Goal: Task Accomplishment & Management: Manage account settings

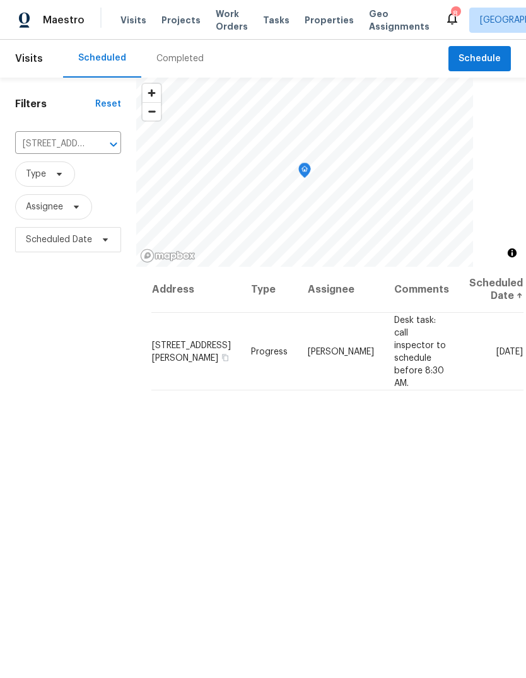
click at [186, 21] on span "Projects" at bounding box center [180, 20] width 39 height 13
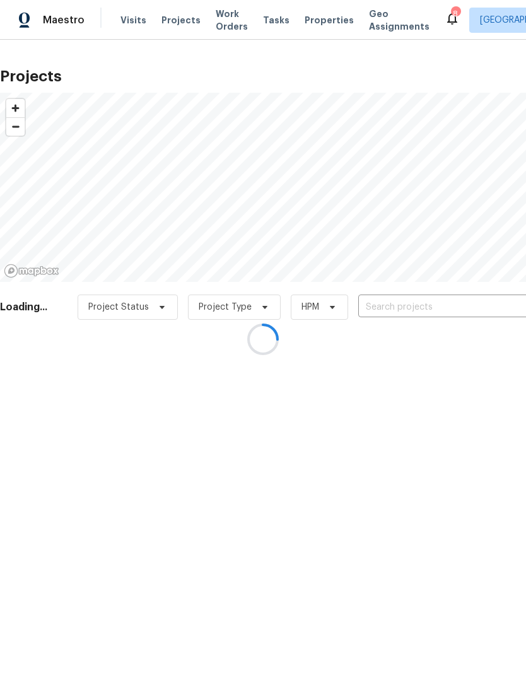
click at [445, 308] on div at bounding box center [263, 339] width 526 height 678
click at [436, 311] on input "text" at bounding box center [430, 308] width 144 height 20
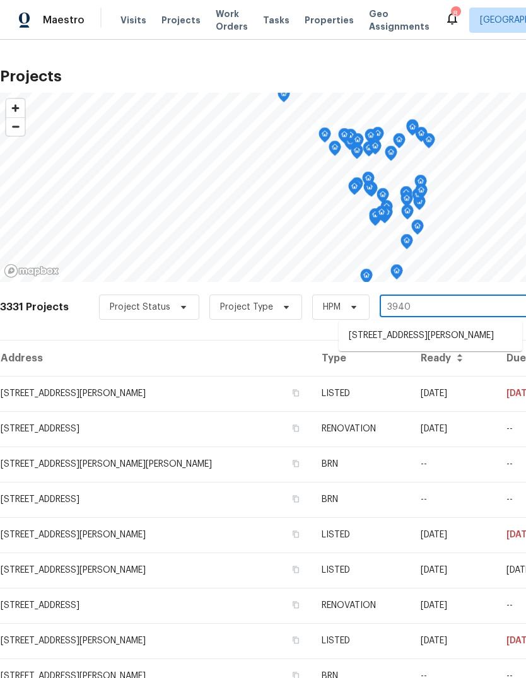
type input "3940"
click at [483, 337] on li "3940 Parker Rd, Florissant, MO 63033" at bounding box center [430, 335] width 183 height 21
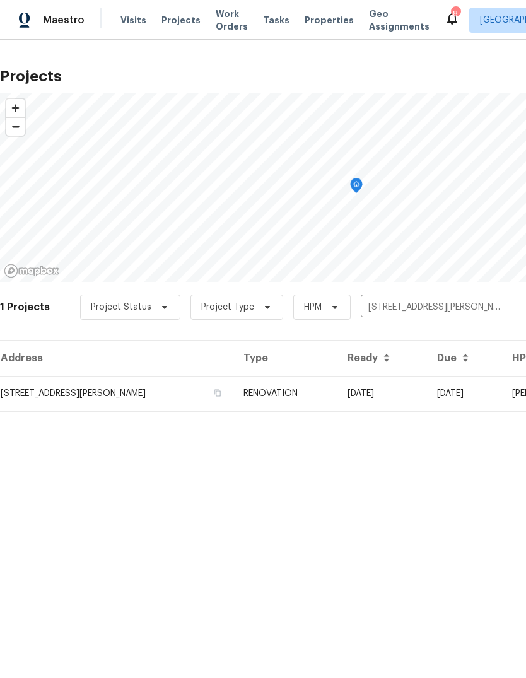
click at [405, 397] on td "08/01/25" at bounding box center [382, 393] width 90 height 35
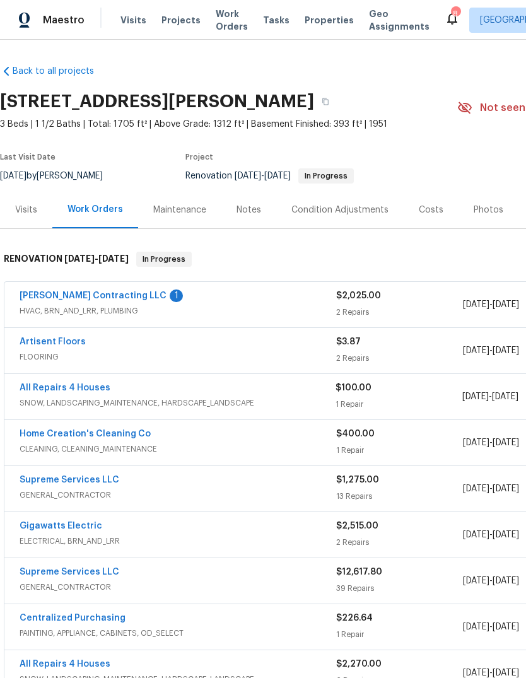
click at [111, 299] on link "Loftin Contracting LLC" at bounding box center [93, 295] width 147 height 9
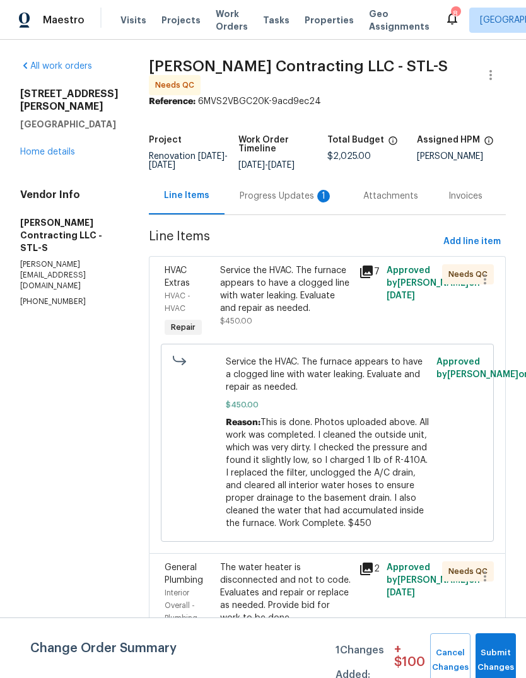
click at [306, 194] on div "Progress Updates 1" at bounding box center [286, 196] width 93 height 13
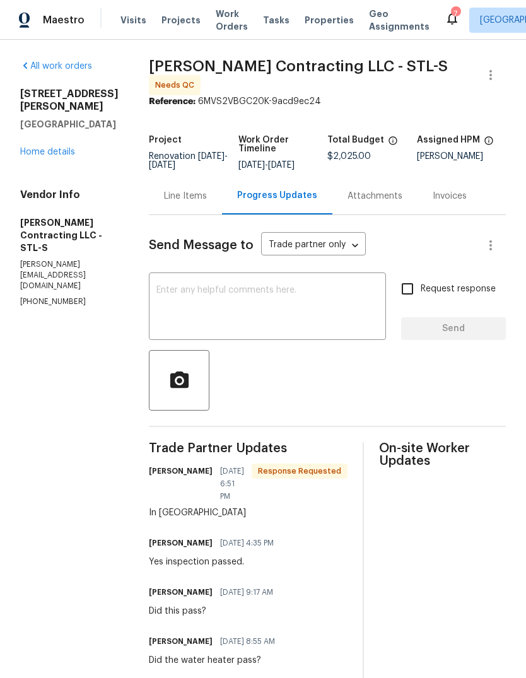
click at [69, 148] on link "Home details" at bounding box center [47, 152] width 55 height 9
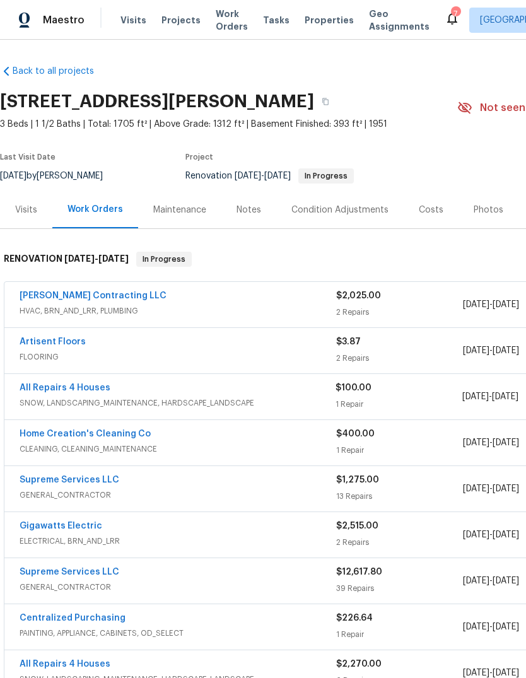
click at [100, 299] on link "Loftin Contracting LLC" at bounding box center [93, 295] width 147 height 9
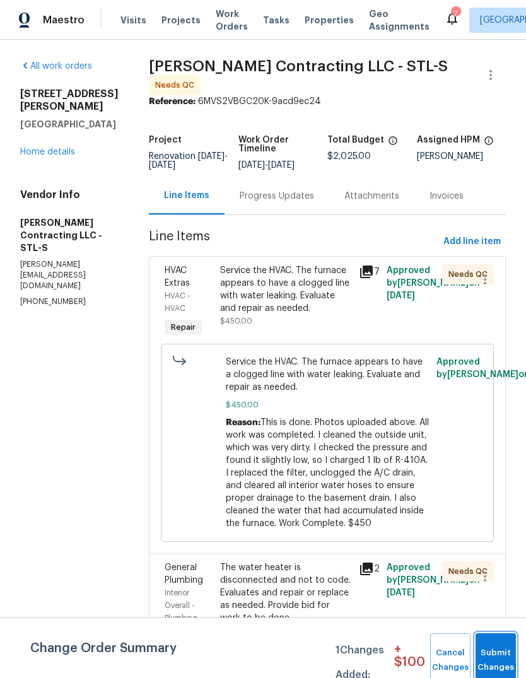
click at [492, 647] on button "Submit Changes" at bounding box center [495, 660] width 40 height 54
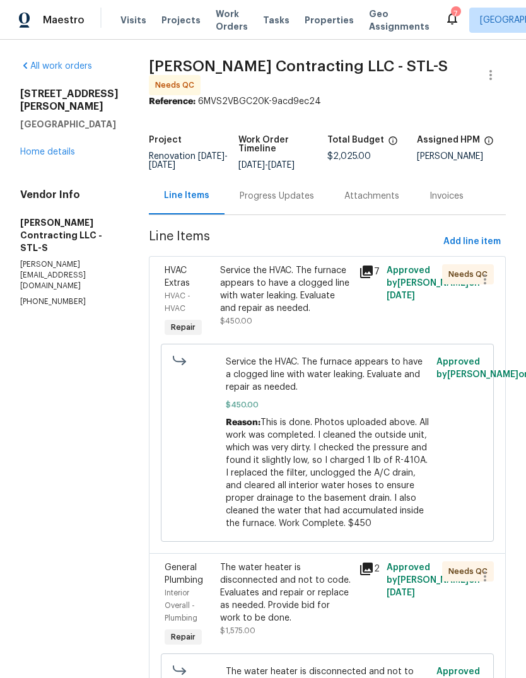
click at [330, 296] on div "Service the HVAC. The furnace appears to have a clogged line with water leaking…" at bounding box center [285, 289] width 131 height 50
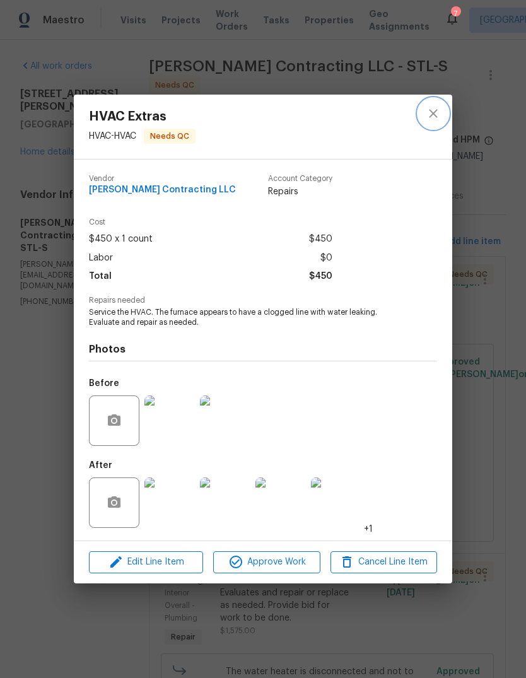
click at [436, 117] on icon "close" at bounding box center [433, 113] width 15 height 15
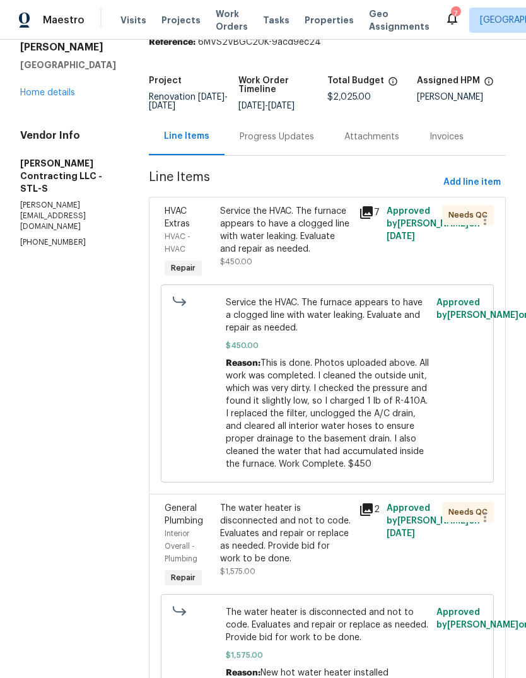
scroll to position [59, 0]
click at [292, 234] on div "Service the HVAC. The furnace appears to have a clogged line with water leaking…" at bounding box center [285, 231] width 131 height 50
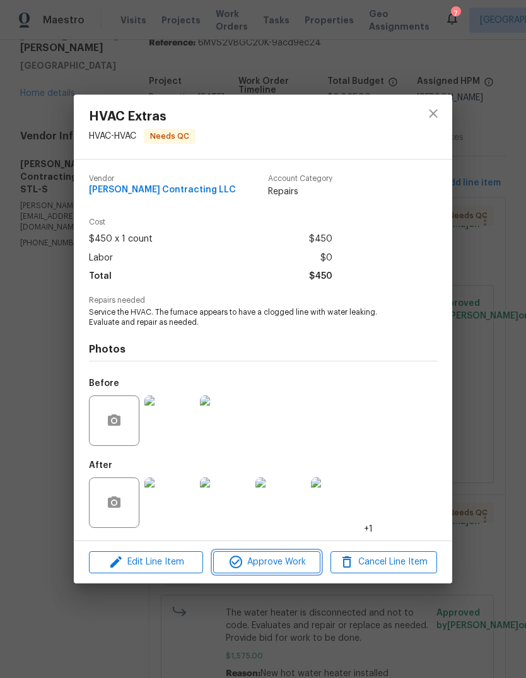
click at [301, 569] on span "Approve Work" at bounding box center [266, 562] width 99 height 16
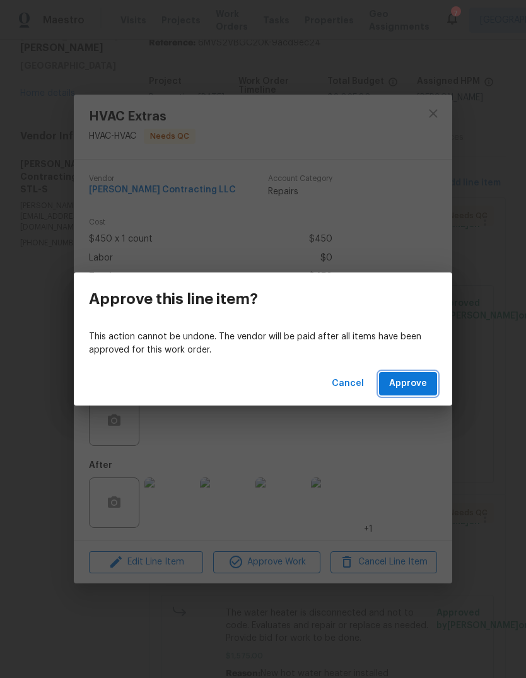
click at [419, 391] on span "Approve" at bounding box center [408, 384] width 38 height 16
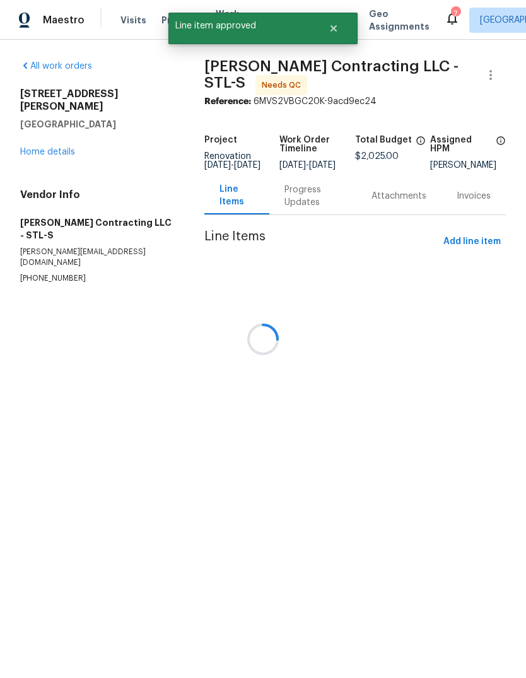
scroll to position [0, 0]
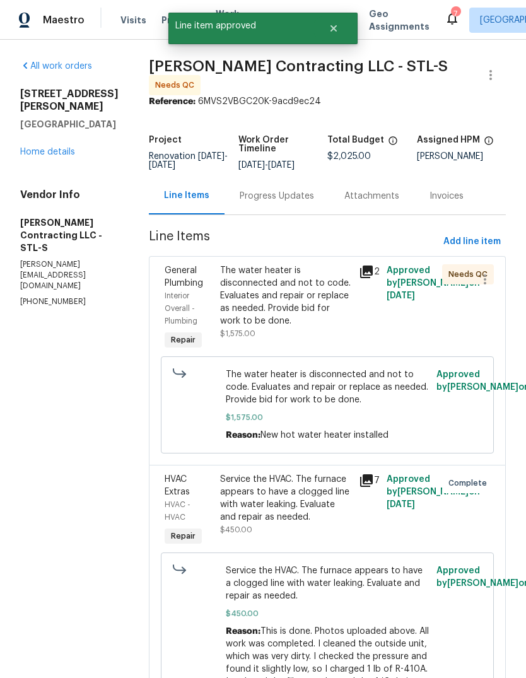
click at [316, 308] on div "The water heater is disconnected and not to code. Evaluates and repair or repla…" at bounding box center [285, 295] width 131 height 63
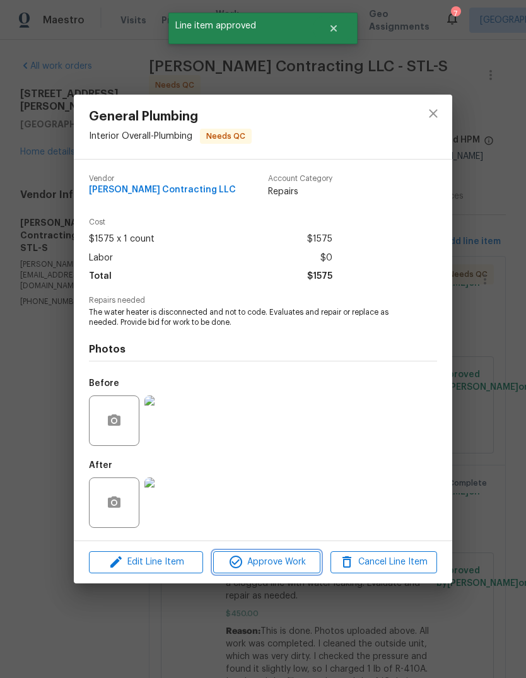
click at [283, 573] on button "Approve Work" at bounding box center [266, 562] width 107 height 22
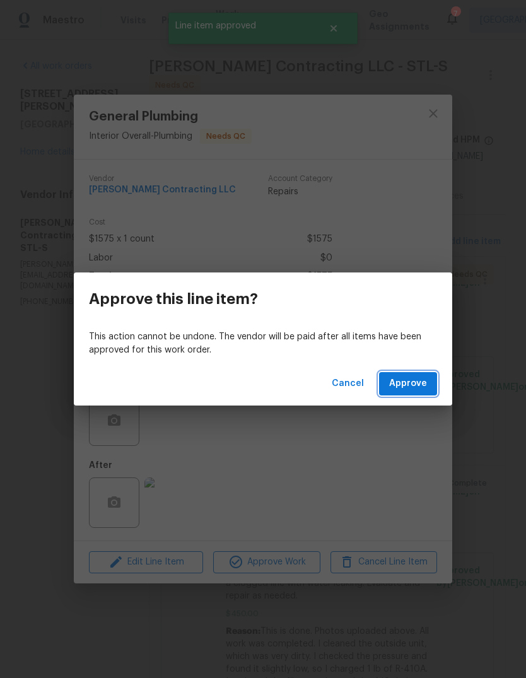
click at [420, 394] on button "Approve" at bounding box center [408, 383] width 58 height 23
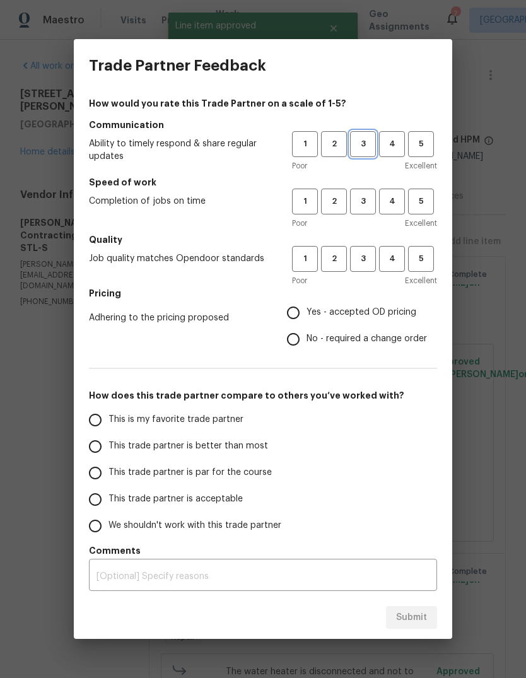
click at [364, 145] on span "3" at bounding box center [362, 144] width 23 height 14
click at [369, 206] on span "3" at bounding box center [362, 201] width 23 height 14
click at [368, 270] on button "3" at bounding box center [363, 259] width 26 height 26
click at [352, 319] on span "Yes - accepted OD pricing" at bounding box center [361, 312] width 110 height 13
click at [306, 319] on input "Yes - accepted OD pricing" at bounding box center [293, 312] width 26 height 26
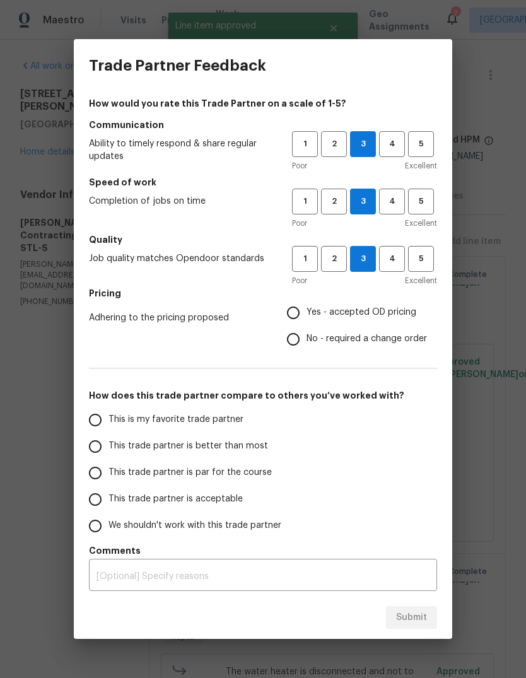
radio input "true"
click at [247, 454] on label "This trade partner is better than most" at bounding box center [181, 446] width 199 height 26
click at [108, 454] on input "This trade partner is better than most" at bounding box center [95, 446] width 26 height 26
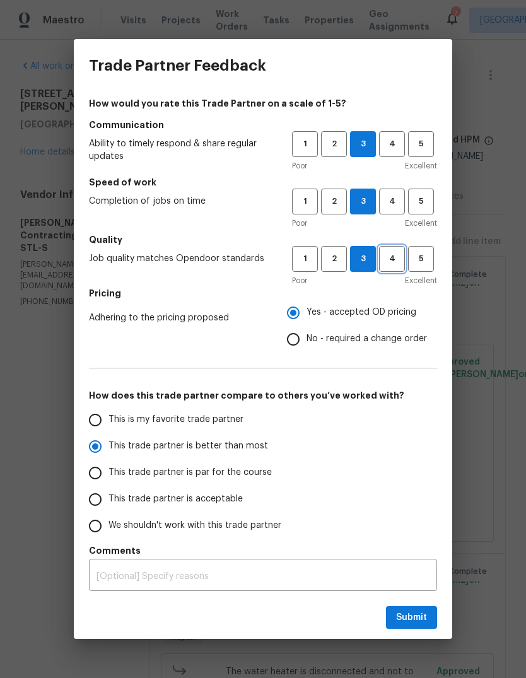
click at [386, 265] on span "4" at bounding box center [391, 259] width 23 height 14
radio input "true"
click at [420, 620] on span "Submit" at bounding box center [411, 618] width 31 height 16
radio input "false"
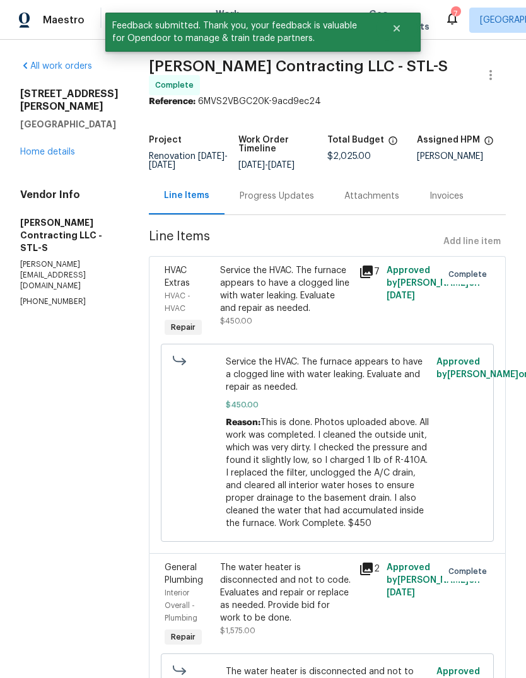
click at [59, 148] on link "Home details" at bounding box center [47, 152] width 55 height 9
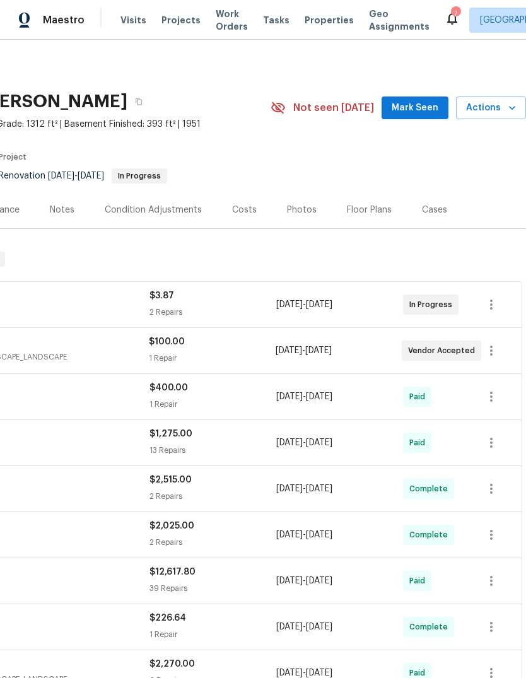
scroll to position [0, 187]
click at [434, 109] on span "Mark Seen" at bounding box center [414, 108] width 47 height 16
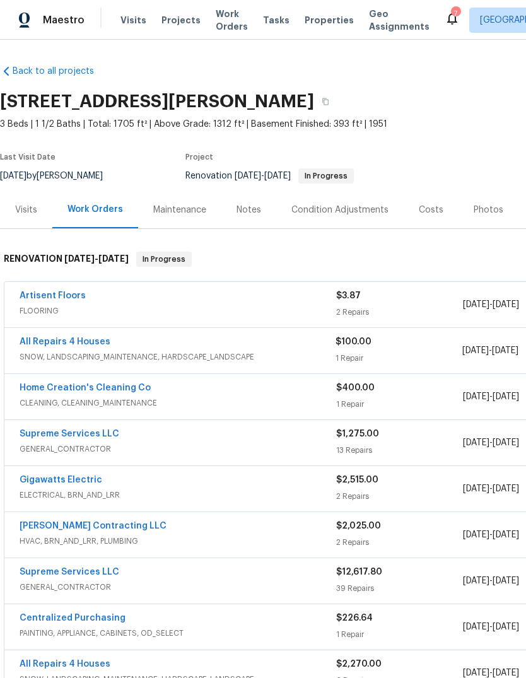
scroll to position [0, 0]
click at [102, 344] on link "All Repairs 4 Houses" at bounding box center [65, 341] width 91 height 9
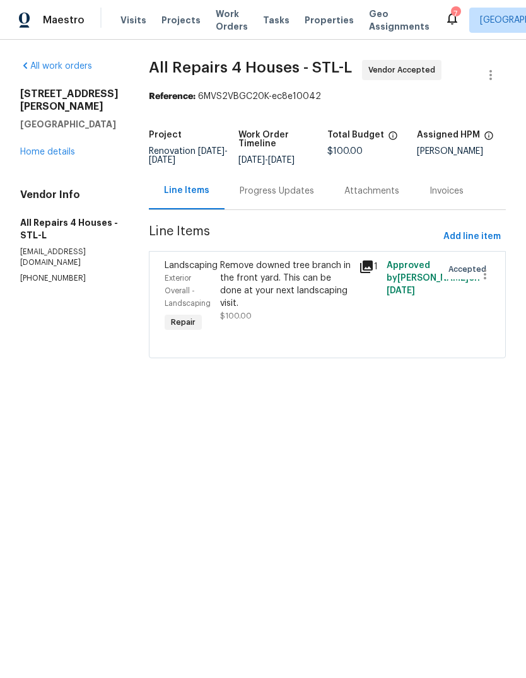
click at [373, 269] on icon at bounding box center [366, 266] width 13 height 13
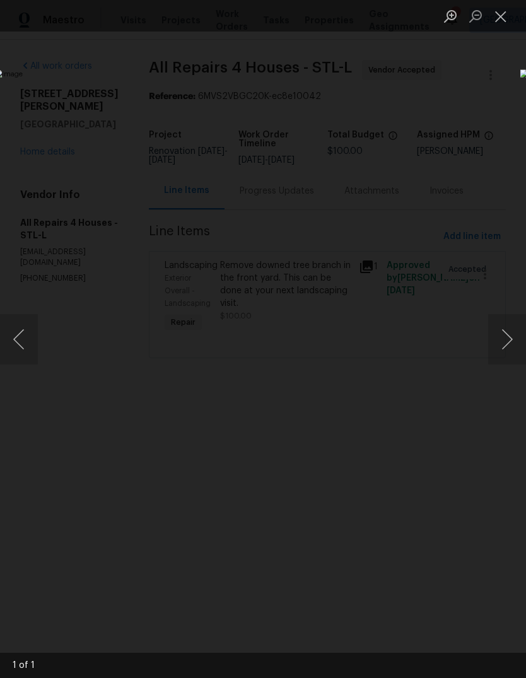
click at [504, 20] on button "Close lightbox" at bounding box center [500, 16] width 25 height 22
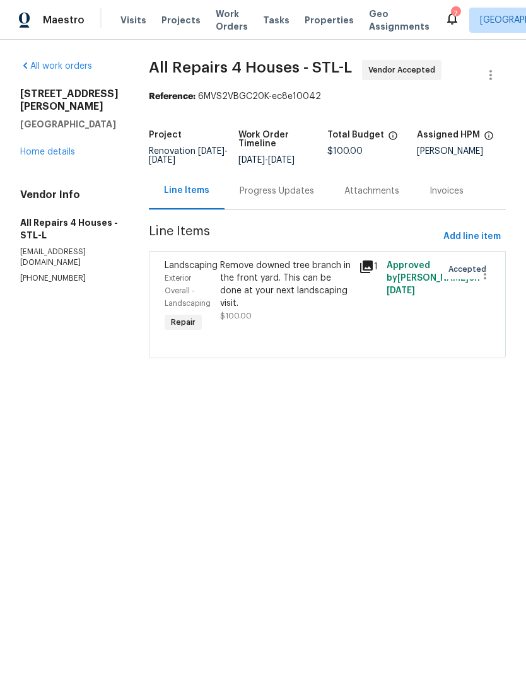
click at [64, 148] on link "Home details" at bounding box center [47, 152] width 55 height 9
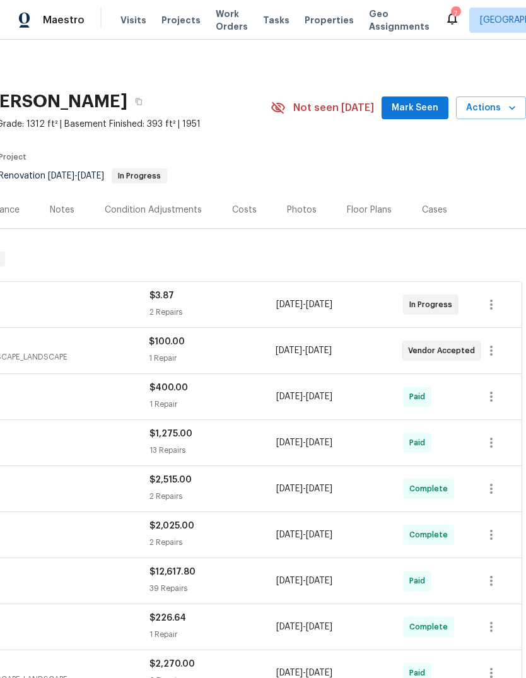
scroll to position [0, 187]
click at [431, 105] on span "Mark Seen" at bounding box center [414, 108] width 47 height 16
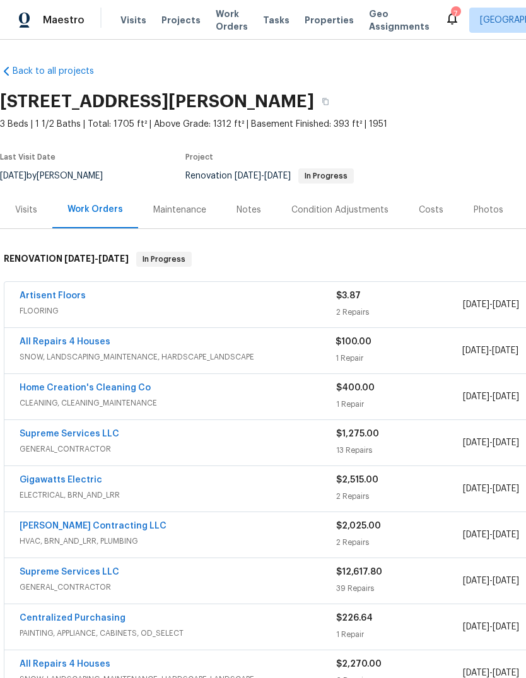
scroll to position [0, 0]
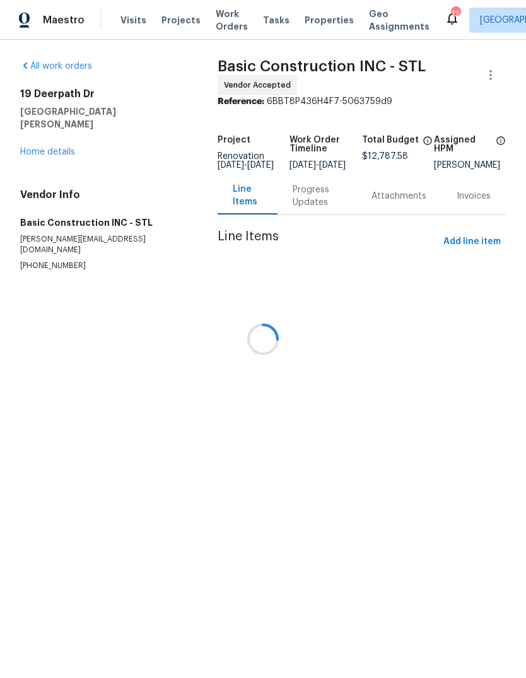
click at [320, 19] on div at bounding box center [263, 339] width 526 height 678
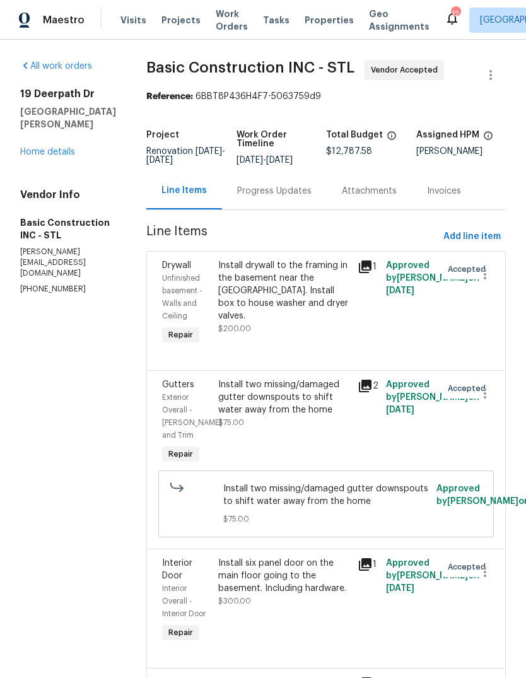
click at [321, 25] on span "Properties" at bounding box center [328, 20] width 49 height 13
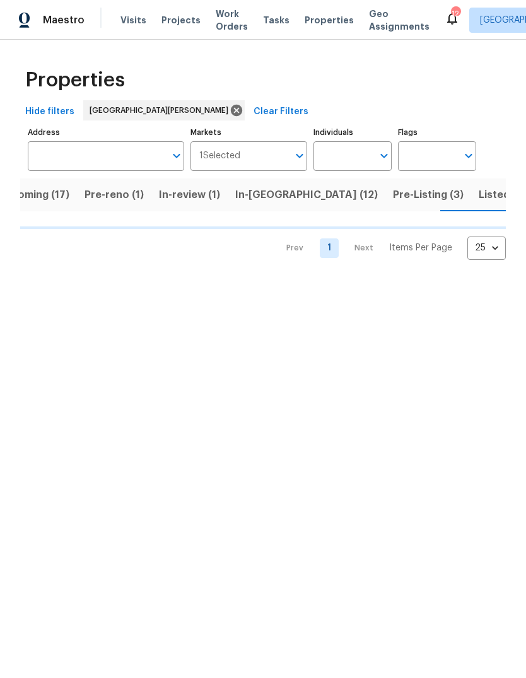
scroll to position [0, 32]
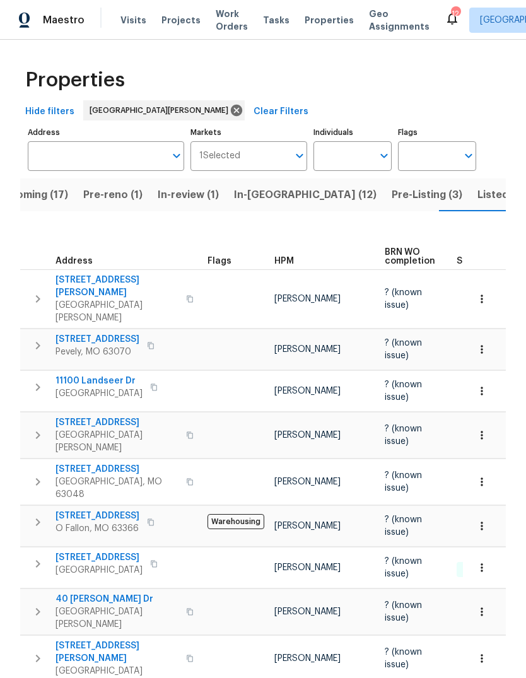
click at [296, 257] on div "HPM" at bounding box center [324, 261] width 100 height 9
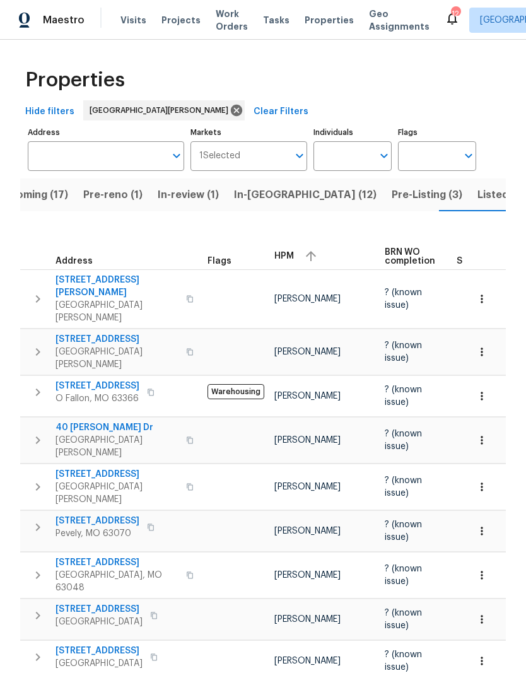
click at [286, 252] on span "HPM" at bounding box center [284, 256] width 20 height 9
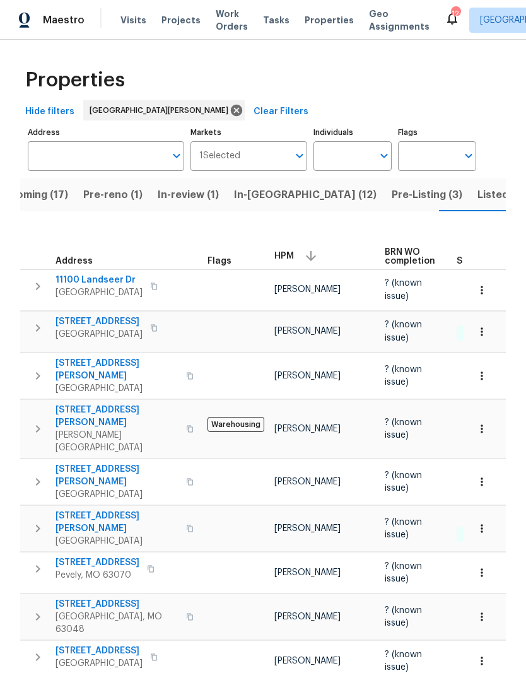
click at [391, 202] on span "Pre-Listing (3)" at bounding box center [426, 195] width 71 height 18
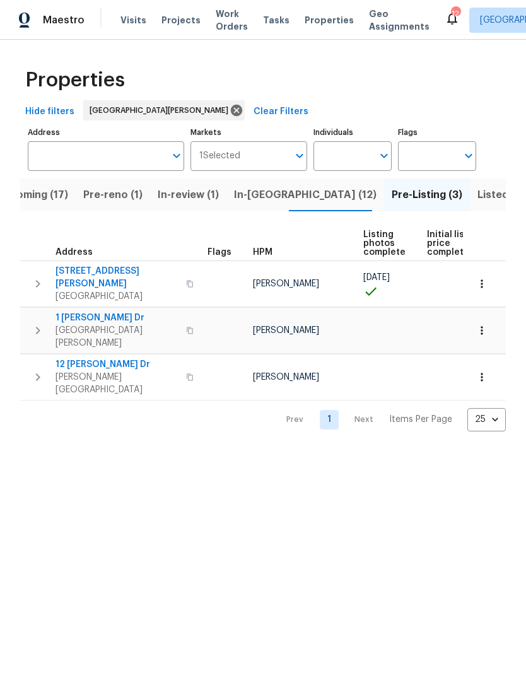
click at [124, 269] on span "11525 Ivy Green Dr" at bounding box center [116, 277] width 123 height 25
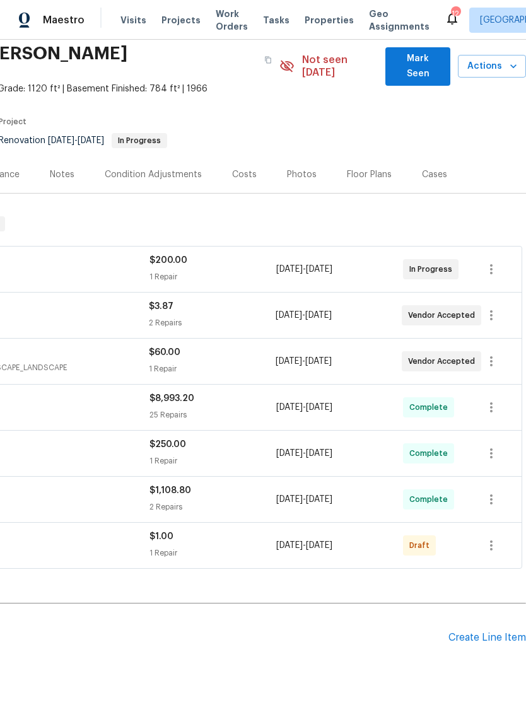
scroll to position [47, 187]
click at [432, 67] on span "Mark Seen" at bounding box center [417, 67] width 45 height 31
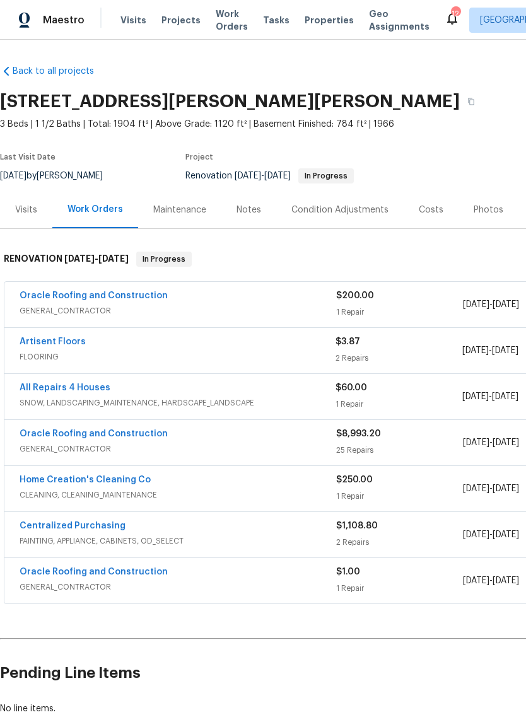
scroll to position [0, 0]
click at [492, 213] on div "Photos" at bounding box center [488, 210] width 30 height 13
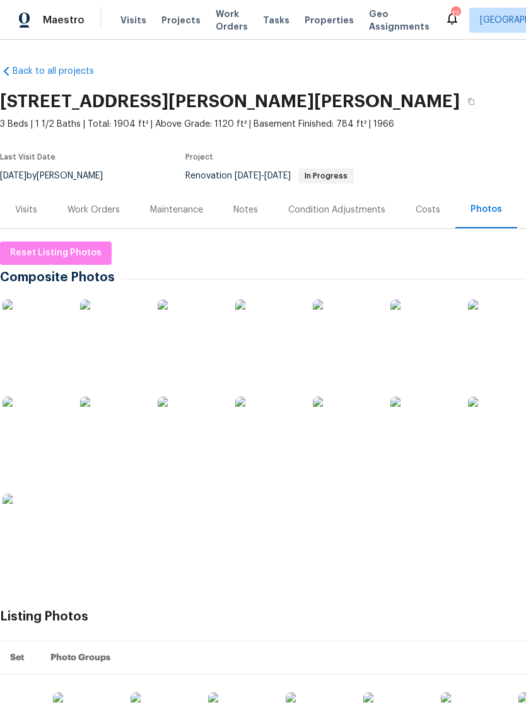
click at [48, 330] on img at bounding box center [34, 330] width 63 height 63
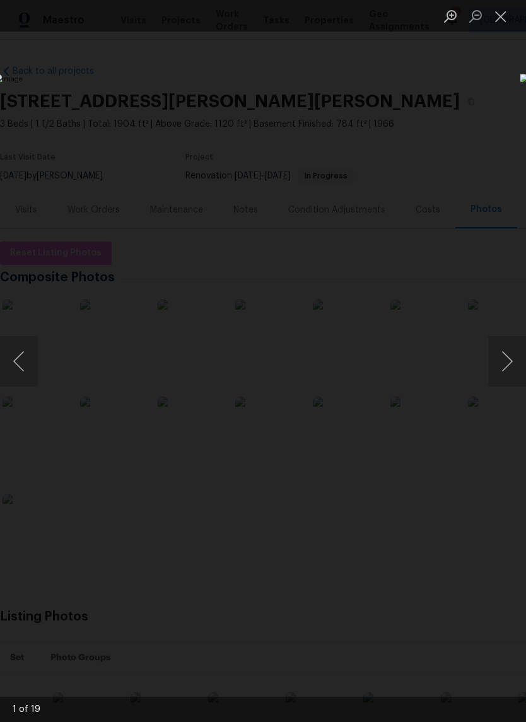
click at [506, 359] on button "Next image" at bounding box center [507, 361] width 38 height 50
click at [507, 366] on button "Next image" at bounding box center [507, 361] width 38 height 50
click at [506, 369] on button "Next image" at bounding box center [507, 361] width 38 height 50
click at [503, 369] on button "Next image" at bounding box center [507, 361] width 38 height 50
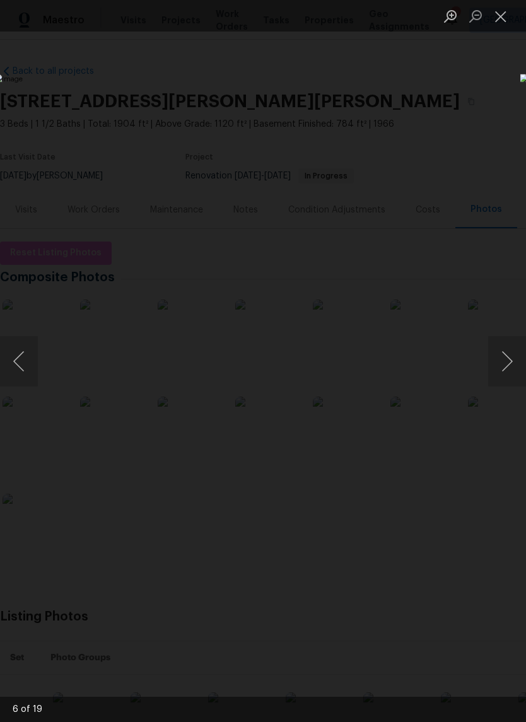
click at [501, 371] on button "Next image" at bounding box center [507, 361] width 38 height 50
click at [507, 368] on button "Next image" at bounding box center [507, 361] width 38 height 50
click at [504, 366] on button "Next image" at bounding box center [507, 361] width 38 height 50
click at [507, 362] on button "Next image" at bounding box center [507, 361] width 38 height 50
click at [505, 365] on button "Next image" at bounding box center [507, 361] width 38 height 50
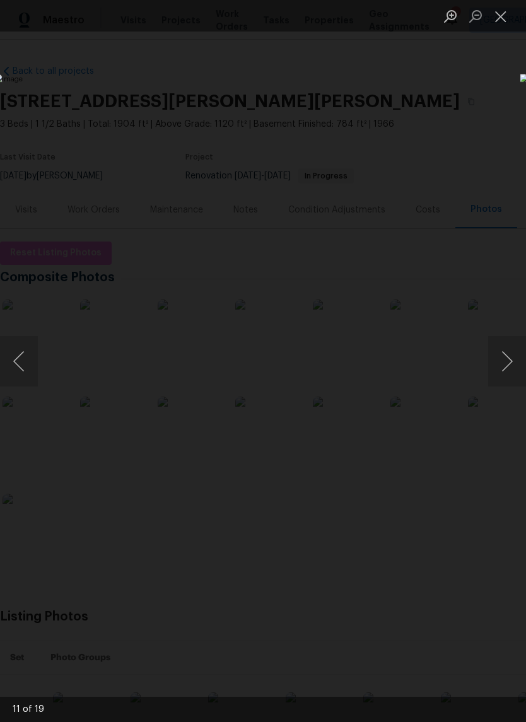
click at [501, 366] on button "Next image" at bounding box center [507, 361] width 38 height 50
click at [506, 363] on button "Next image" at bounding box center [507, 361] width 38 height 50
click at [504, 363] on button "Next image" at bounding box center [507, 361] width 38 height 50
click at [489, 359] on button "Next image" at bounding box center [507, 361] width 38 height 50
click at [504, 366] on button "Next image" at bounding box center [507, 361] width 38 height 50
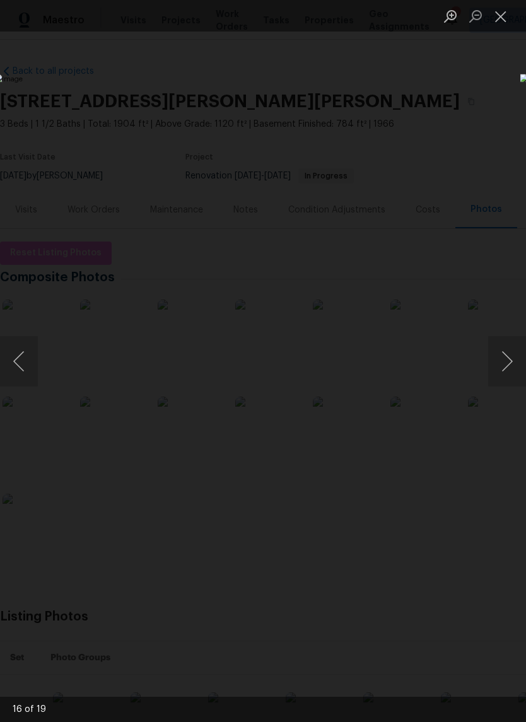
click at [509, 361] on button "Next image" at bounding box center [507, 361] width 38 height 50
click at [504, 360] on button "Next image" at bounding box center [507, 361] width 38 height 50
click at [509, 356] on button "Next image" at bounding box center [507, 361] width 38 height 50
click at [504, 357] on button "Next image" at bounding box center [507, 361] width 38 height 50
click at [506, 359] on button "Next image" at bounding box center [507, 361] width 38 height 50
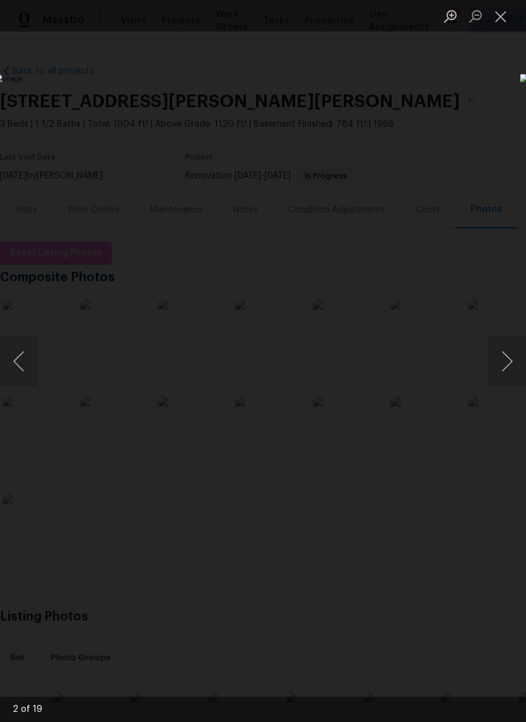
click at [506, 359] on button "Next image" at bounding box center [507, 361] width 38 height 50
click at [507, 359] on button "Next image" at bounding box center [507, 361] width 38 height 50
click at [24, 356] on button "Previous image" at bounding box center [19, 361] width 38 height 50
click at [508, 372] on button "Next image" at bounding box center [507, 361] width 38 height 50
click at [507, 373] on button "Next image" at bounding box center [507, 361] width 38 height 50
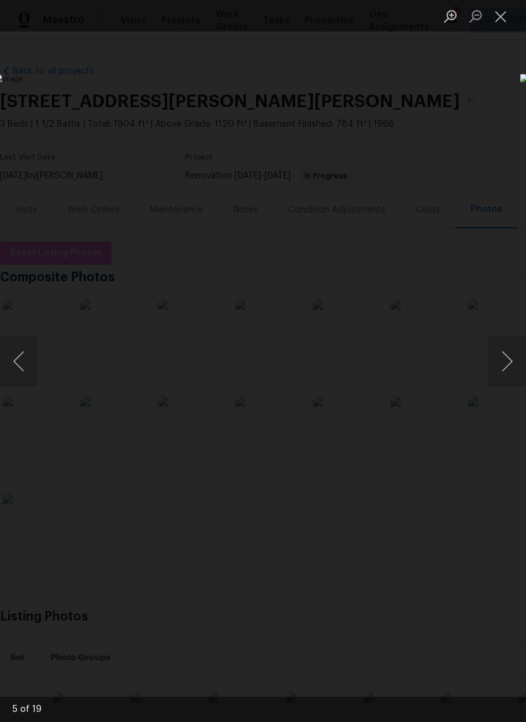
click at [507, 372] on button "Next image" at bounding box center [507, 361] width 38 height 50
click at [509, 368] on button "Next image" at bounding box center [507, 361] width 38 height 50
click at [507, 364] on button "Next image" at bounding box center [507, 361] width 38 height 50
click at [506, 365] on button "Next image" at bounding box center [507, 361] width 38 height 50
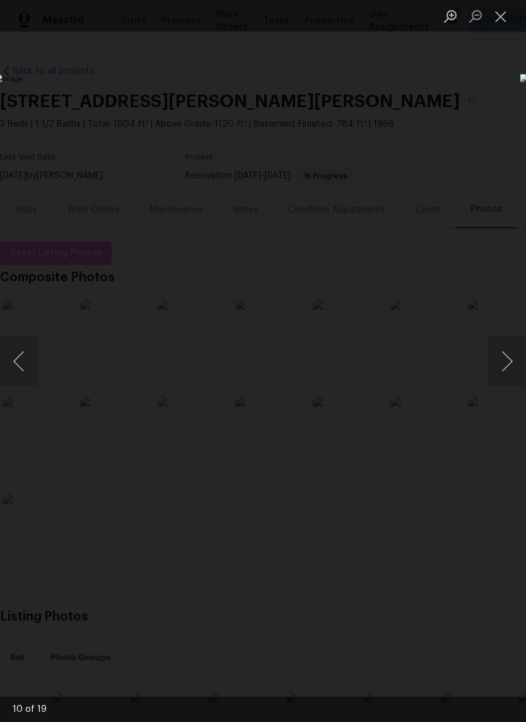
click at [504, 369] on button "Next image" at bounding box center [507, 361] width 38 height 50
click at [509, 361] on button "Next image" at bounding box center [507, 361] width 38 height 50
click at [510, 357] on button "Next image" at bounding box center [507, 361] width 38 height 50
click at [507, 354] on button "Next image" at bounding box center [507, 361] width 38 height 50
click at [511, 355] on button "Next image" at bounding box center [507, 361] width 38 height 50
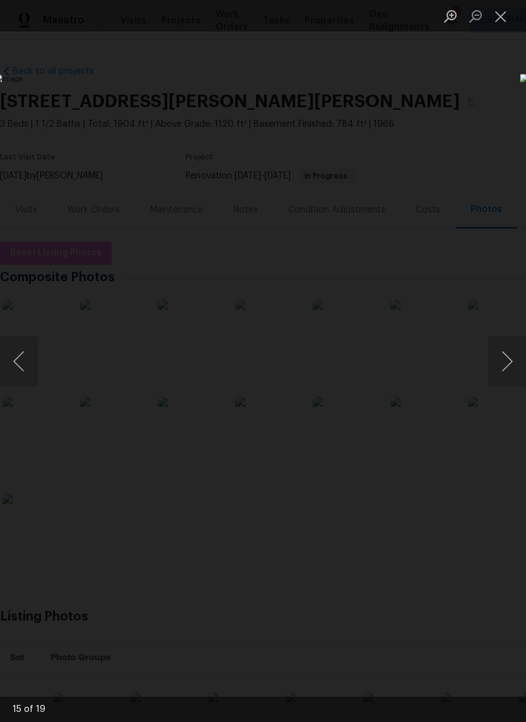
click at [507, 354] on button "Next image" at bounding box center [507, 361] width 38 height 50
click at [507, 352] on button "Next image" at bounding box center [507, 361] width 38 height 50
click at [503, 354] on button "Next image" at bounding box center [507, 361] width 38 height 50
click at [507, 354] on button "Next image" at bounding box center [507, 361] width 38 height 50
click at [501, 20] on button "Close lightbox" at bounding box center [500, 16] width 25 height 22
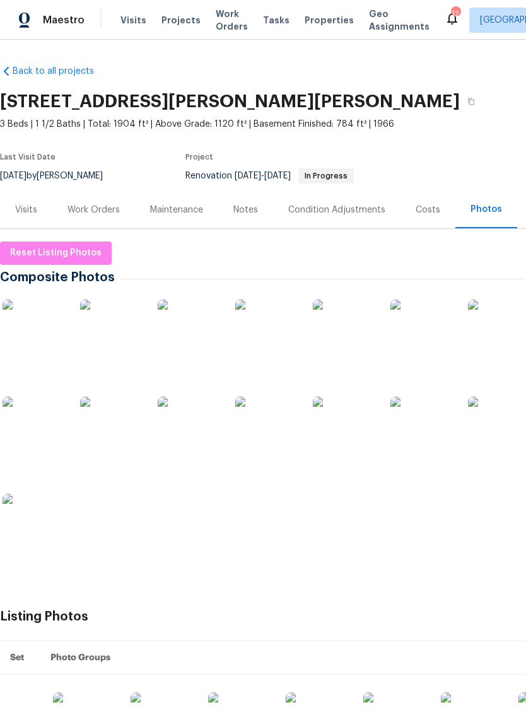
click at [440, 214] on div "Costs" at bounding box center [427, 209] width 55 height 37
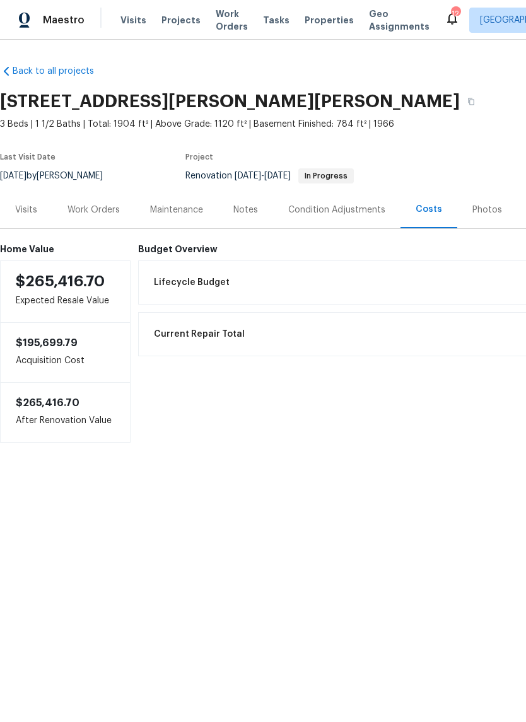
click at [498, 209] on div "Photos" at bounding box center [487, 209] width 60 height 37
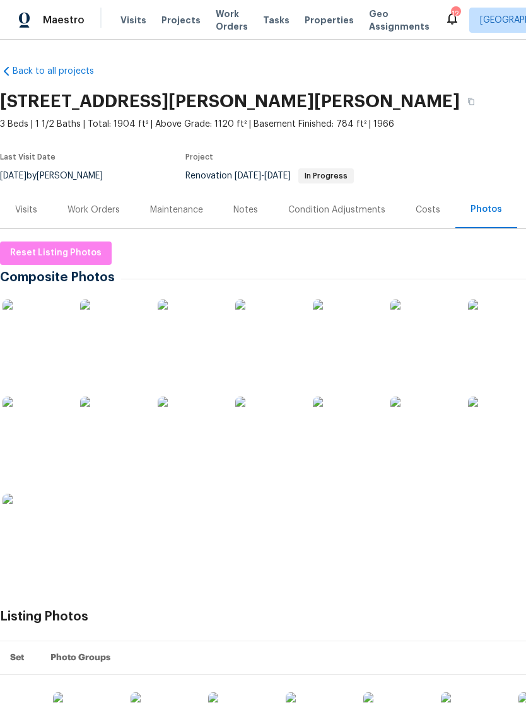
click at [113, 216] on div "Work Orders" at bounding box center [93, 209] width 83 height 37
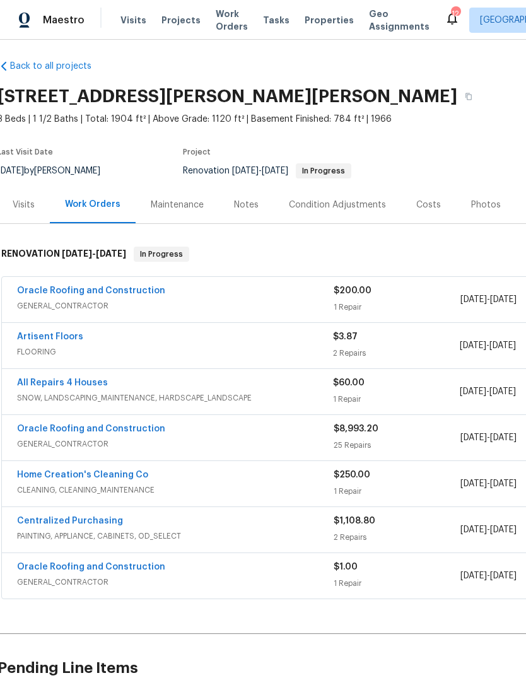
scroll to position [5, 4]
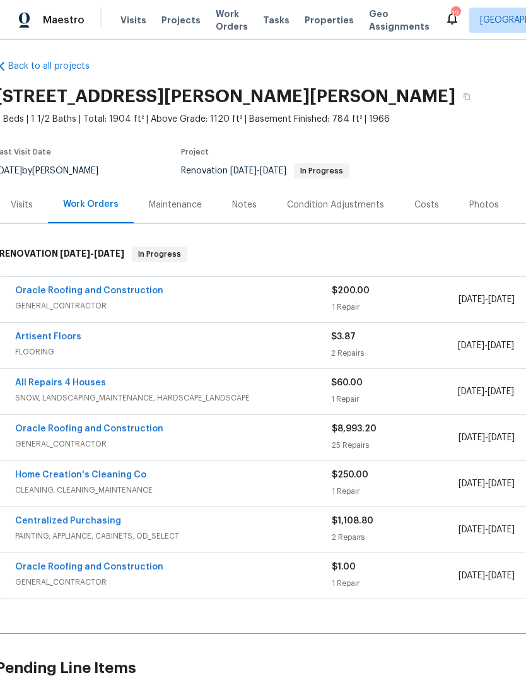
click at [349, 426] on span "$8,993.20" at bounding box center [354, 428] width 45 height 9
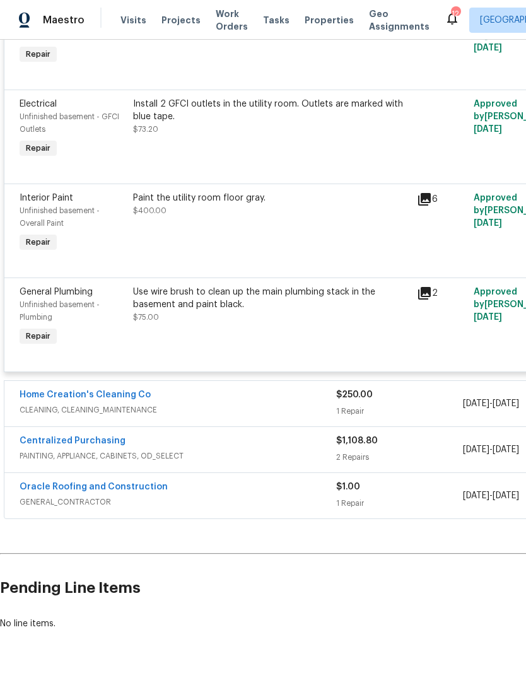
scroll to position [2499, 0]
click at [63, 400] on link "Home Creation's Cleaning Co" at bounding box center [85, 395] width 131 height 9
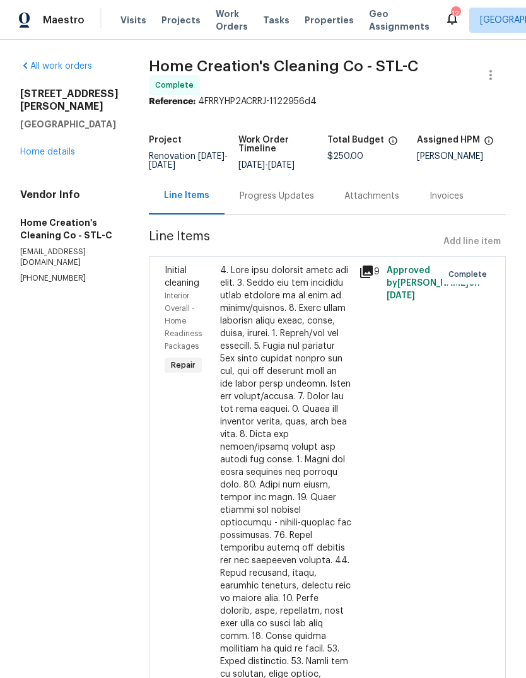
click at [361, 266] on icon at bounding box center [366, 271] width 15 height 15
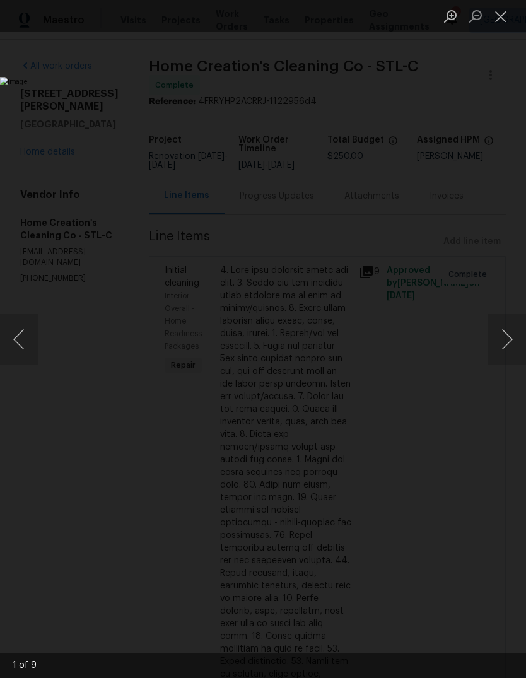
click at [505, 329] on button "Next image" at bounding box center [507, 339] width 38 height 50
click at [407, 304] on img "Lightbox" at bounding box center [203, 339] width 407 height 524
click at [505, 333] on button "Next image" at bounding box center [507, 339] width 38 height 50
click at [25, 334] on button "Previous image" at bounding box center [19, 339] width 38 height 50
click at [22, 321] on button "Previous image" at bounding box center [19, 339] width 38 height 50
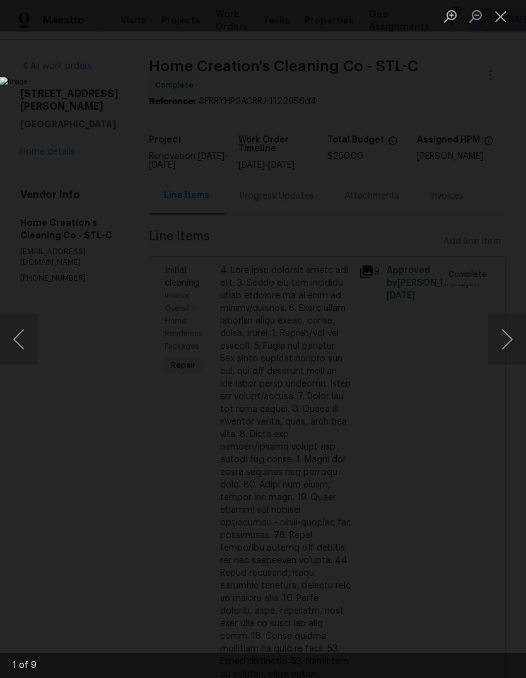
click at [21, 323] on button "Previous image" at bounding box center [19, 339] width 38 height 50
click at [31, 327] on button "Previous image" at bounding box center [19, 339] width 38 height 50
click at [30, 329] on button "Previous image" at bounding box center [19, 339] width 38 height 50
click at [23, 323] on button "Previous image" at bounding box center [19, 339] width 38 height 50
click at [504, 342] on button "Next image" at bounding box center [507, 339] width 38 height 50
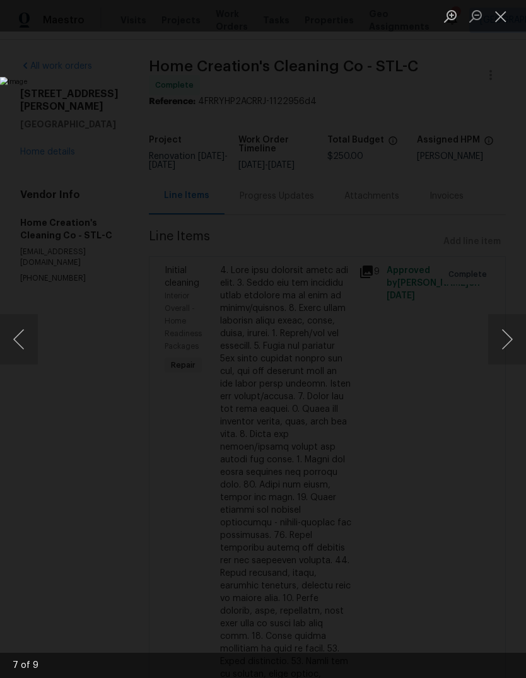
click at [503, 337] on button "Next image" at bounding box center [507, 339] width 38 height 50
click at [505, 340] on button "Next image" at bounding box center [507, 339] width 38 height 50
click at [506, 334] on button "Next image" at bounding box center [507, 339] width 38 height 50
click at [506, 331] on button "Next image" at bounding box center [507, 339] width 38 height 50
click at [505, 333] on button "Next image" at bounding box center [507, 339] width 38 height 50
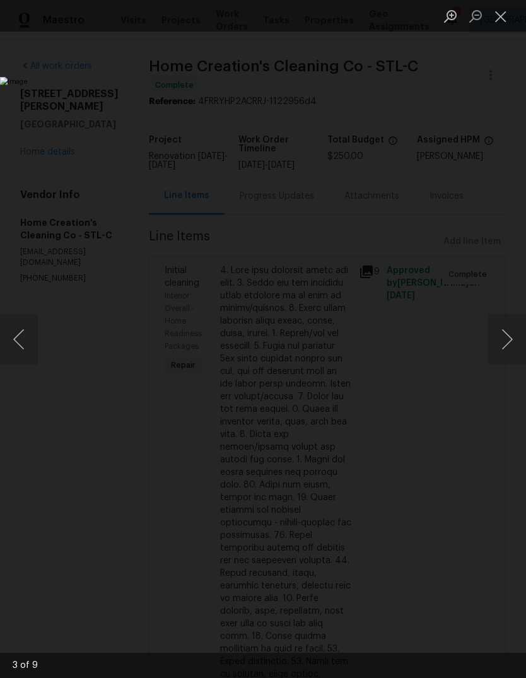
click at [499, 335] on button "Next image" at bounding box center [507, 339] width 38 height 50
click at [506, 334] on button "Next image" at bounding box center [507, 339] width 38 height 50
click at [502, 334] on button "Next image" at bounding box center [507, 339] width 38 height 50
click at [494, 344] on button "Next image" at bounding box center [507, 339] width 38 height 50
click at [496, 341] on button "Next image" at bounding box center [507, 339] width 38 height 50
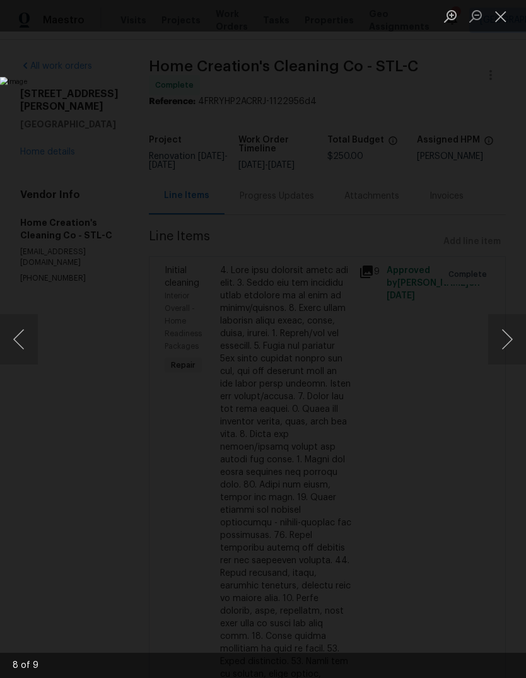
click at [504, 337] on button "Next image" at bounding box center [507, 339] width 38 height 50
click at [506, 333] on button "Next image" at bounding box center [507, 339] width 38 height 50
click at [499, 339] on button "Next image" at bounding box center [507, 339] width 38 height 50
click at [500, 329] on button "Next image" at bounding box center [507, 339] width 38 height 50
click at [507, 342] on button "Next image" at bounding box center [507, 339] width 38 height 50
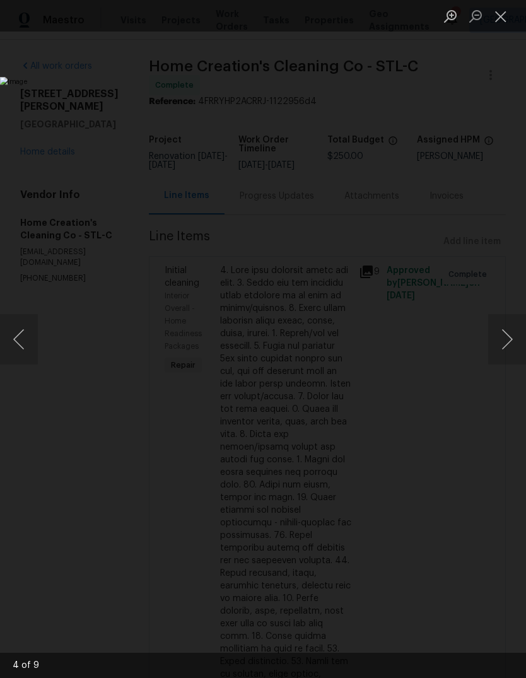
click at [407, 346] on img "Lightbox" at bounding box center [203, 339] width 407 height 524
click at [494, 338] on button "Next image" at bounding box center [507, 339] width 38 height 50
click at [504, 336] on button "Next image" at bounding box center [507, 339] width 38 height 50
click at [493, 337] on button "Next image" at bounding box center [507, 339] width 38 height 50
click at [511, 335] on button "Next image" at bounding box center [507, 339] width 38 height 50
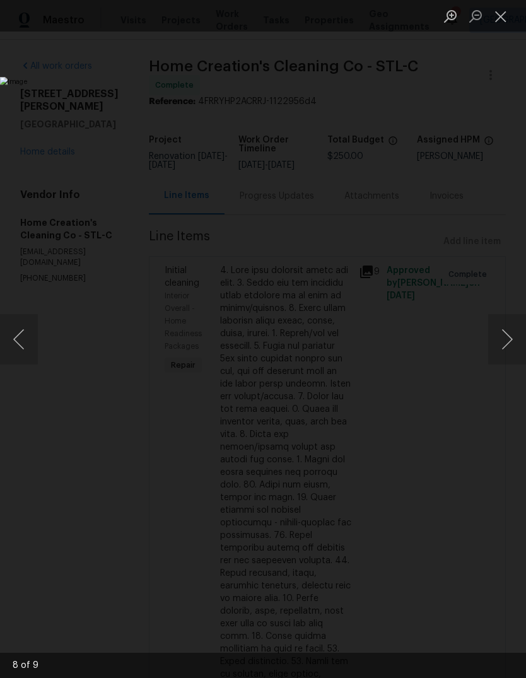
click at [509, 344] on button "Next image" at bounding box center [507, 339] width 38 height 50
click at [510, 341] on button "Next image" at bounding box center [507, 339] width 38 height 50
click at [501, 338] on button "Next image" at bounding box center [507, 339] width 38 height 50
click at [512, 345] on button "Next image" at bounding box center [507, 339] width 38 height 50
click at [509, 344] on button "Next image" at bounding box center [507, 339] width 38 height 50
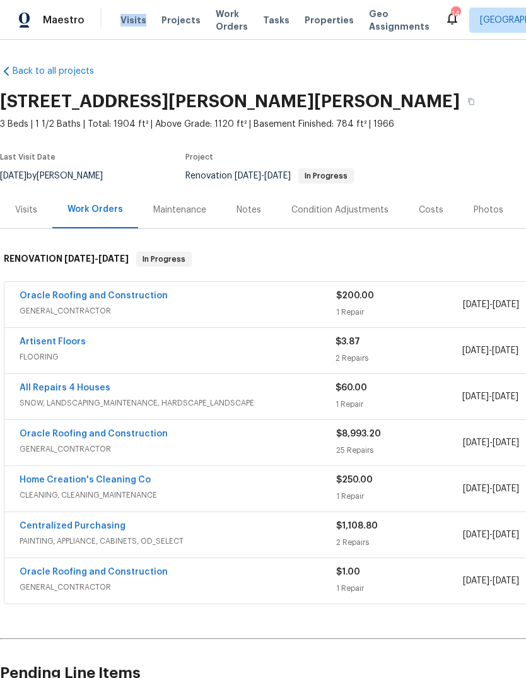
click at [249, 62] on div "Back to all projects 11525 Ivy Green Dr, Bridgeton, MO 63044 3 Beds | 1 1/2 Bat…" at bounding box center [356, 390] width 712 height 670
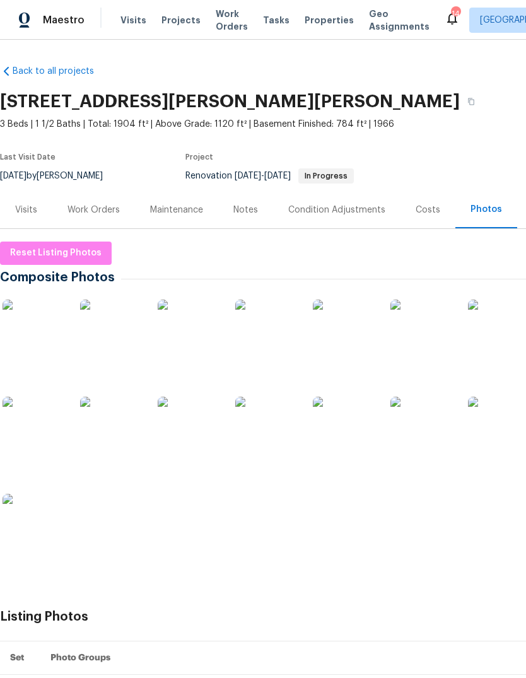
click at [31, 325] on img at bounding box center [34, 330] width 63 height 63
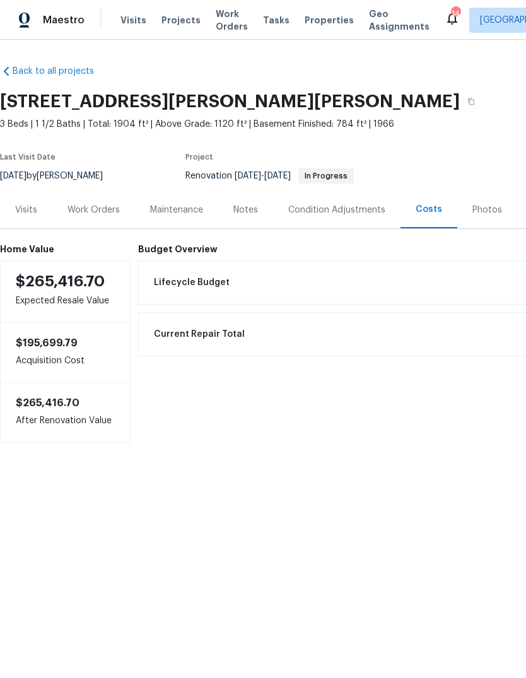
click at [182, 22] on span "Projects" at bounding box center [180, 20] width 39 height 13
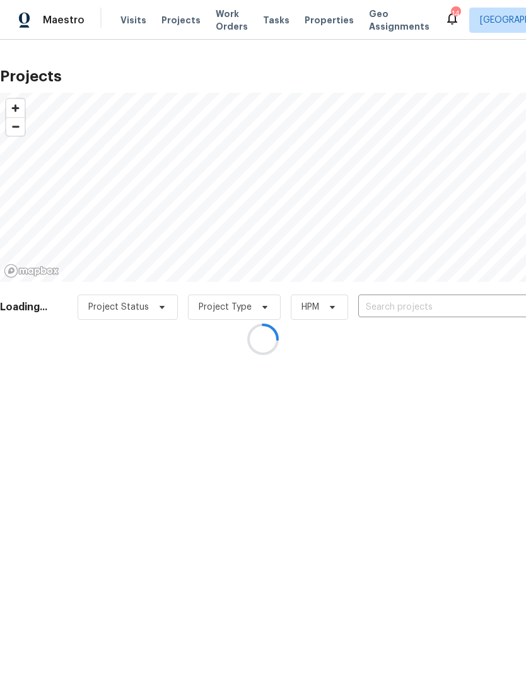
click at [437, 304] on div at bounding box center [263, 339] width 526 height 678
click at [441, 307] on div at bounding box center [263, 339] width 526 height 678
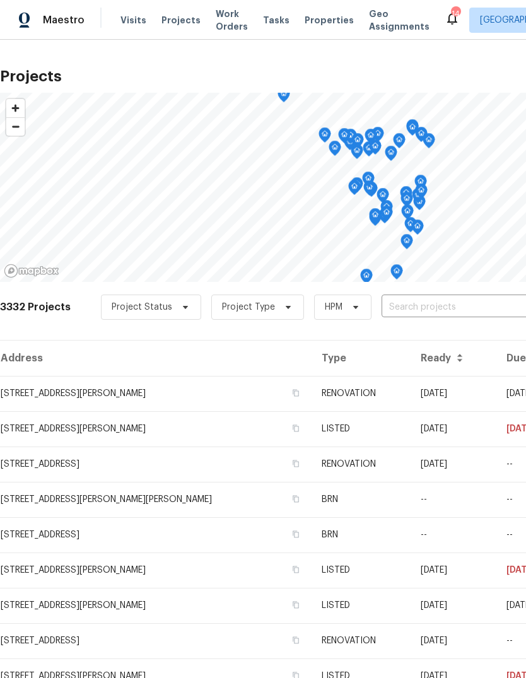
click at [473, 308] on input "text" at bounding box center [453, 308] width 144 height 20
type input "rosant"
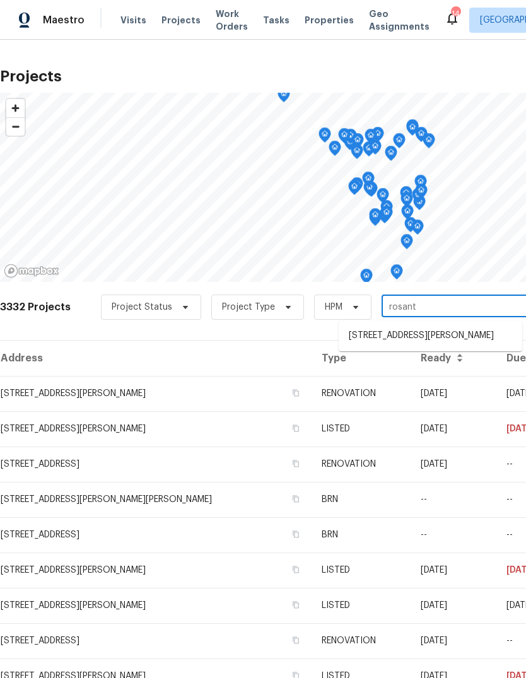
click at [448, 337] on li "[STREET_ADDRESS][PERSON_NAME]" at bounding box center [430, 335] width 183 height 21
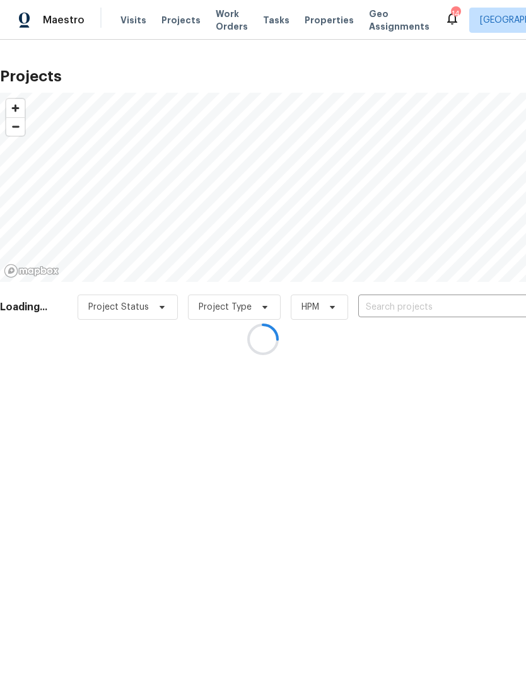
type input "[STREET_ADDRESS][PERSON_NAME]"
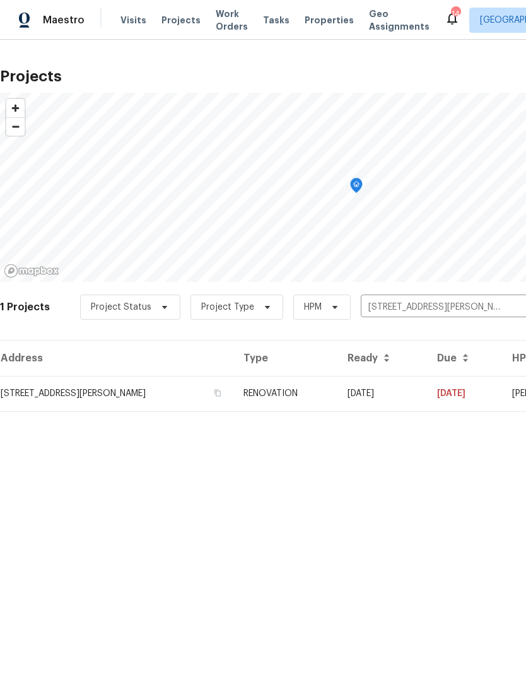
click at [311, 398] on td "RENOVATION" at bounding box center [285, 393] width 104 height 35
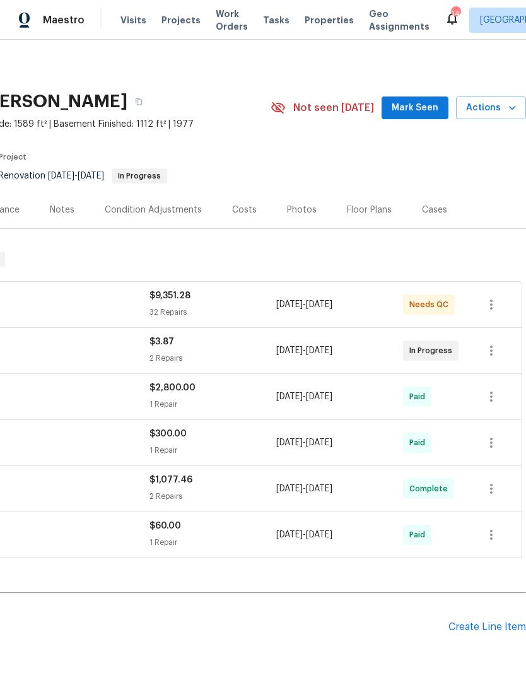
scroll to position [0, 187]
click at [432, 103] on span "Mark Seen" at bounding box center [414, 108] width 47 height 16
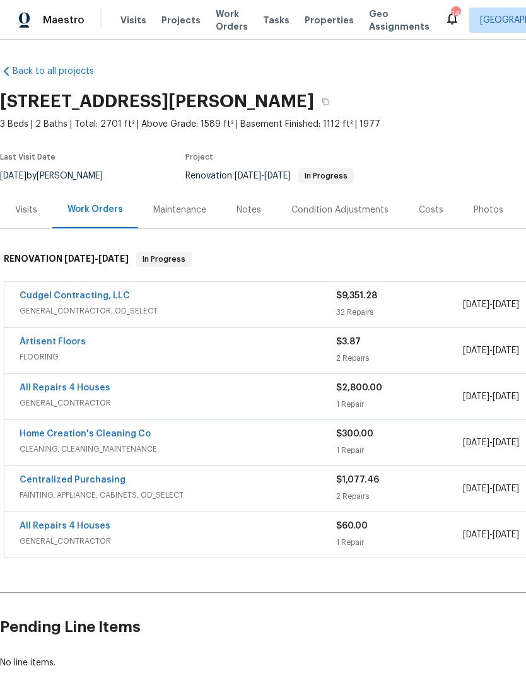
scroll to position [0, 0]
click at [51, 298] on link "Cudgel Contracting, LLC" at bounding box center [75, 295] width 110 height 9
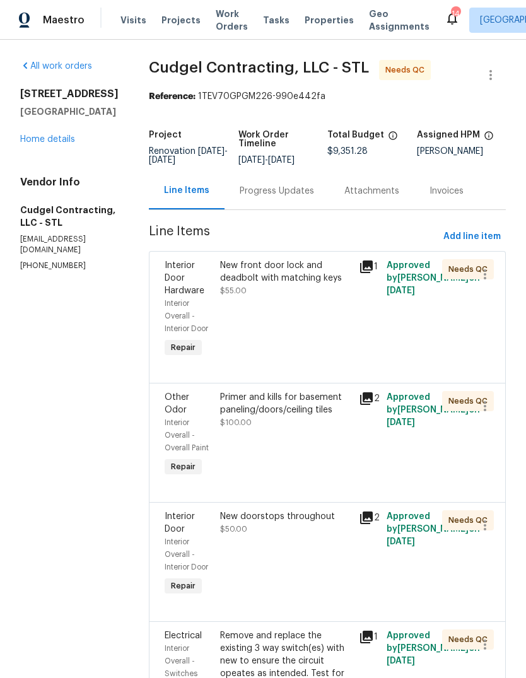
click at [312, 320] on div "New front door lock and deadbolt with matching keys $55.00" at bounding box center [285, 309] width 139 height 108
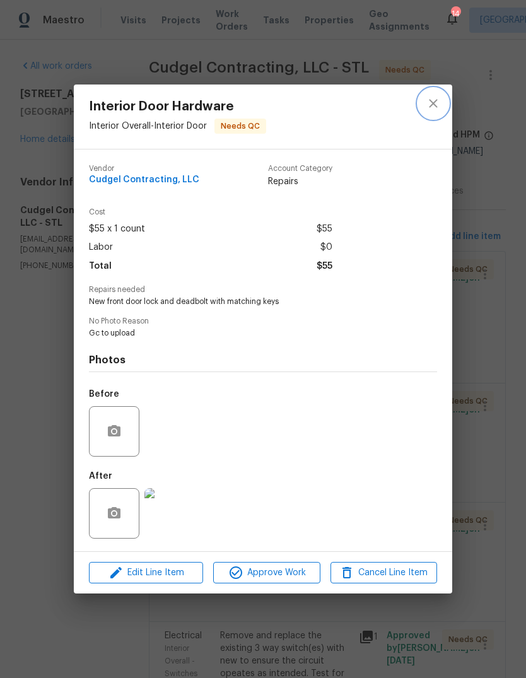
click at [441, 104] on button "close" at bounding box center [433, 103] width 30 height 30
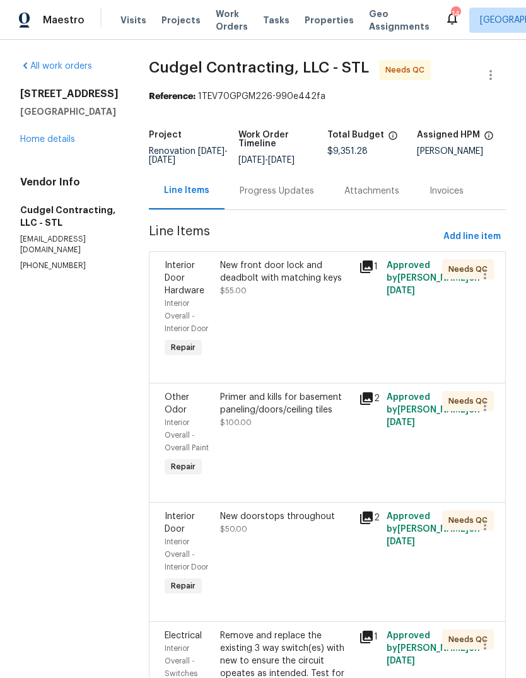
click at [297, 197] on div "Progress Updates" at bounding box center [277, 191] width 74 height 13
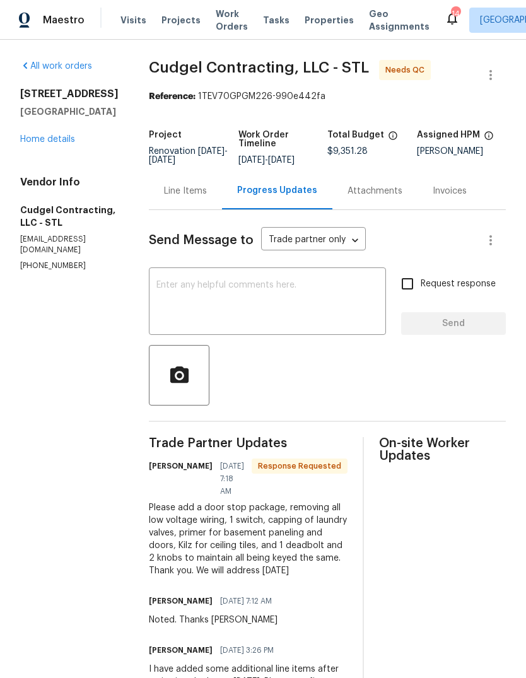
click at [207, 196] on div "Line Items" at bounding box center [185, 191] width 43 height 13
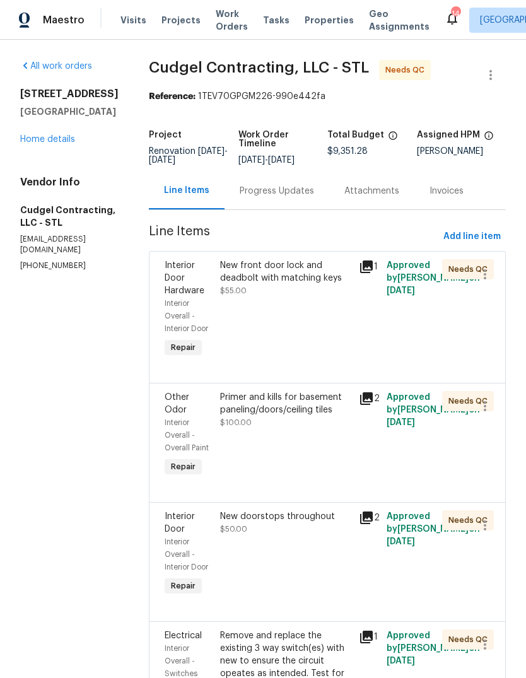
click at [303, 297] on div "New front door lock and deadbolt with matching keys $55.00" at bounding box center [285, 278] width 131 height 38
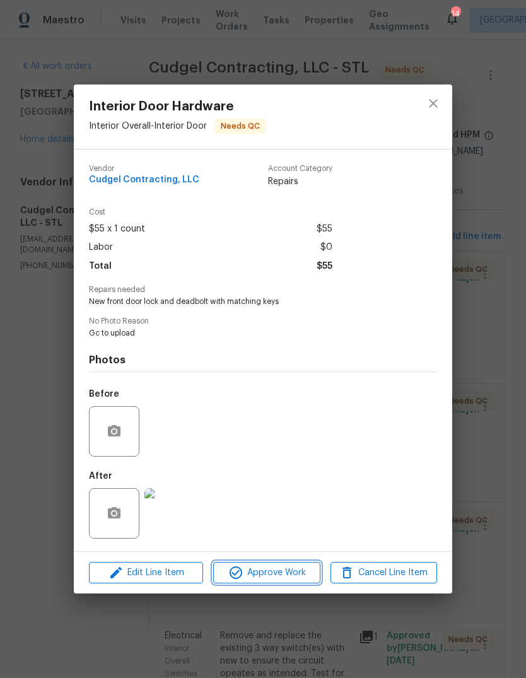
click at [300, 577] on span "Approve Work" at bounding box center [266, 573] width 99 height 16
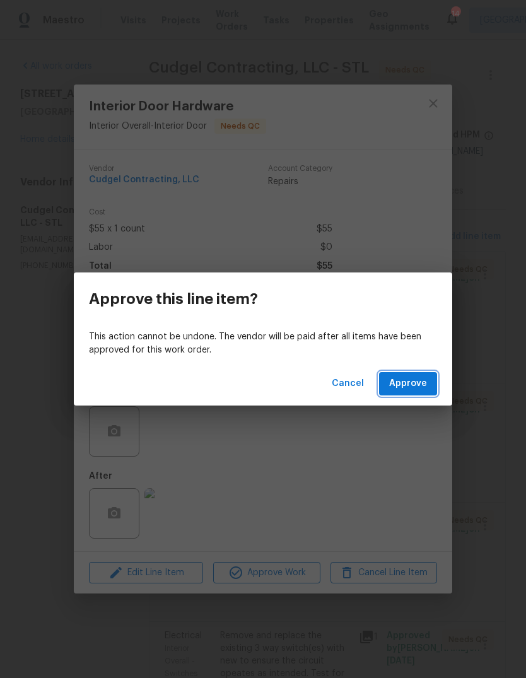
click at [419, 385] on span "Approve" at bounding box center [408, 384] width 38 height 16
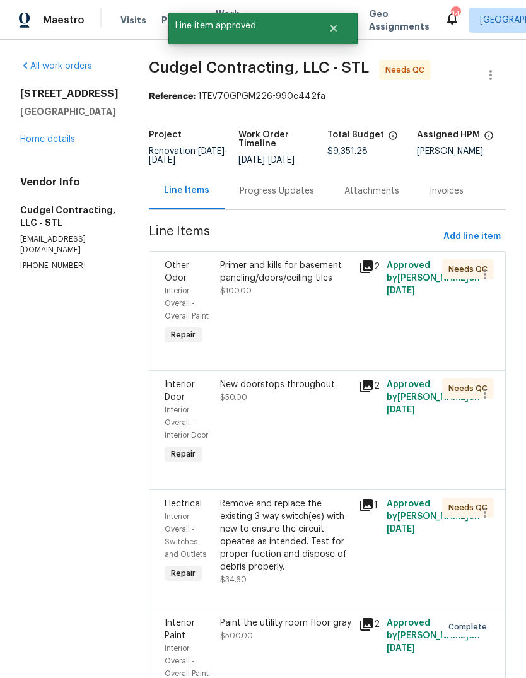
click at [323, 316] on div "Primer and kills for basement paneling/doors/ceiling tiles $100.00" at bounding box center [285, 303] width 139 height 96
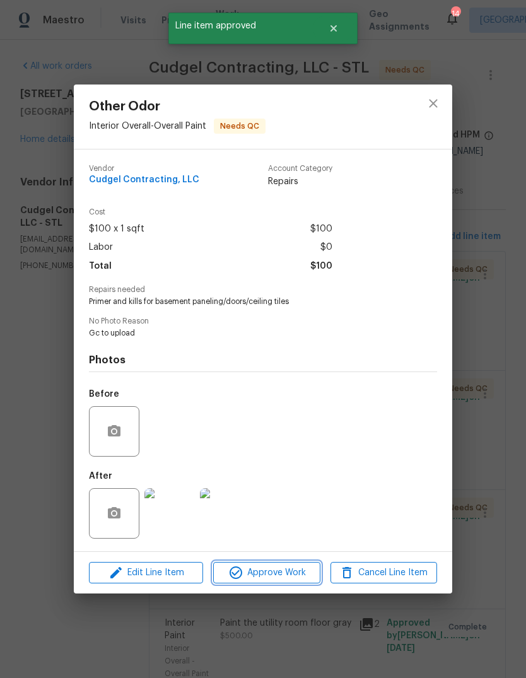
click at [296, 574] on span "Approve Work" at bounding box center [266, 573] width 99 height 16
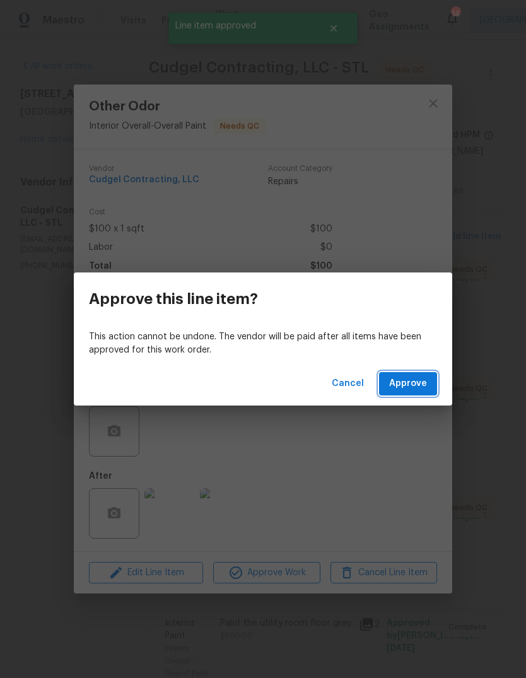
click at [417, 393] on button "Approve" at bounding box center [408, 383] width 58 height 23
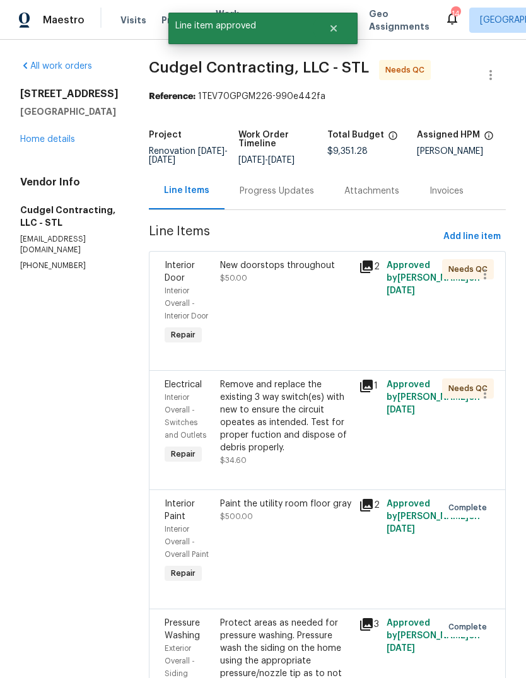
click at [318, 323] on div "New doorstops throughout $50.00" at bounding box center [285, 303] width 139 height 96
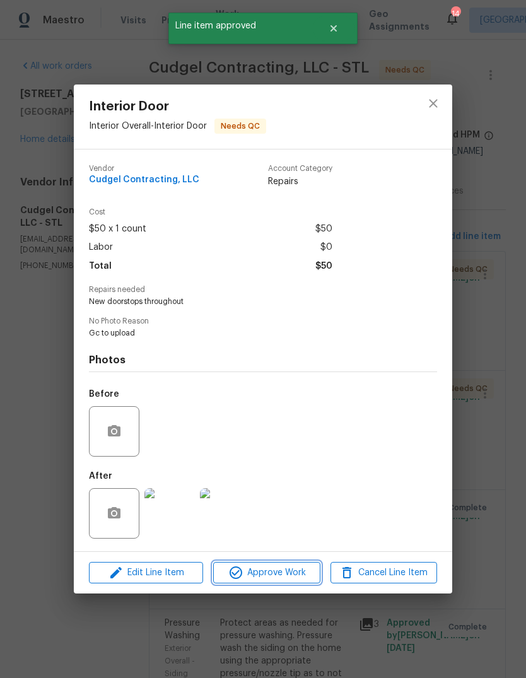
click at [298, 572] on span "Approve Work" at bounding box center [266, 573] width 99 height 16
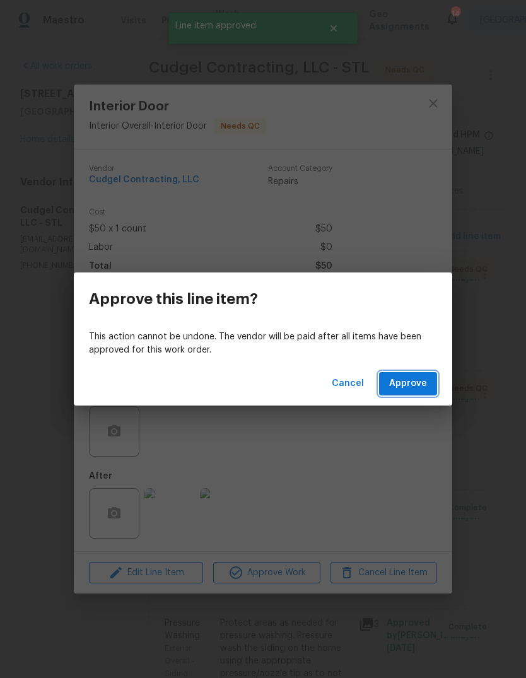
click at [419, 385] on span "Approve" at bounding box center [408, 384] width 38 height 16
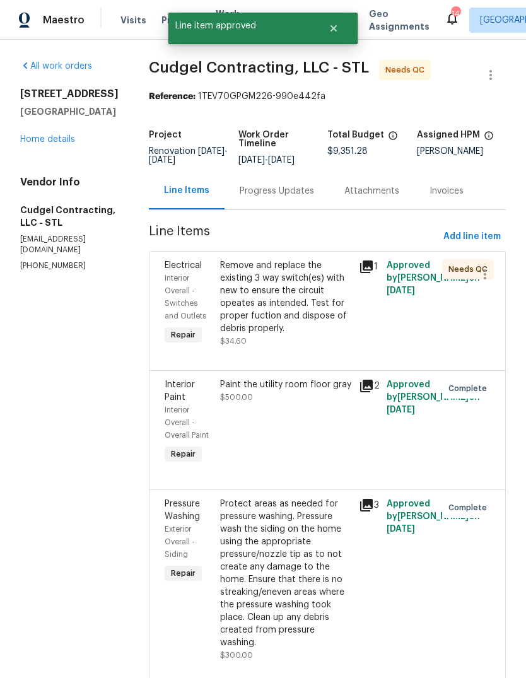
click at [319, 330] on div "Remove and replace the existing 3 way switch(es) with new to ensure the circuit…" at bounding box center [285, 297] width 131 height 76
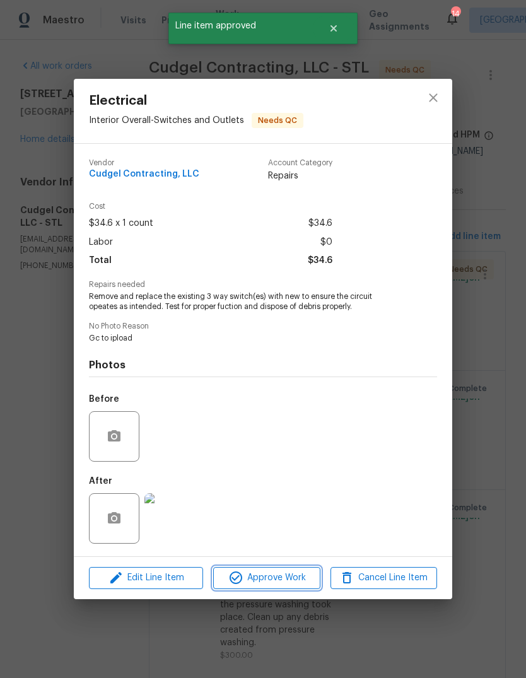
click at [303, 581] on span "Approve Work" at bounding box center [266, 578] width 99 height 16
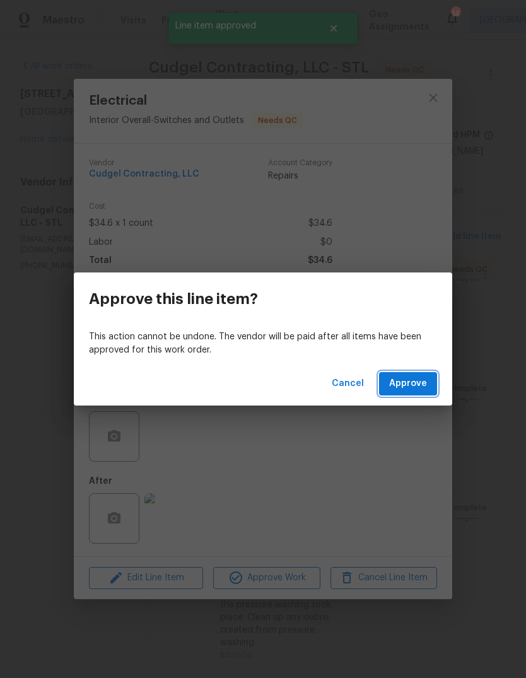
click at [417, 385] on span "Approve" at bounding box center [408, 384] width 38 height 16
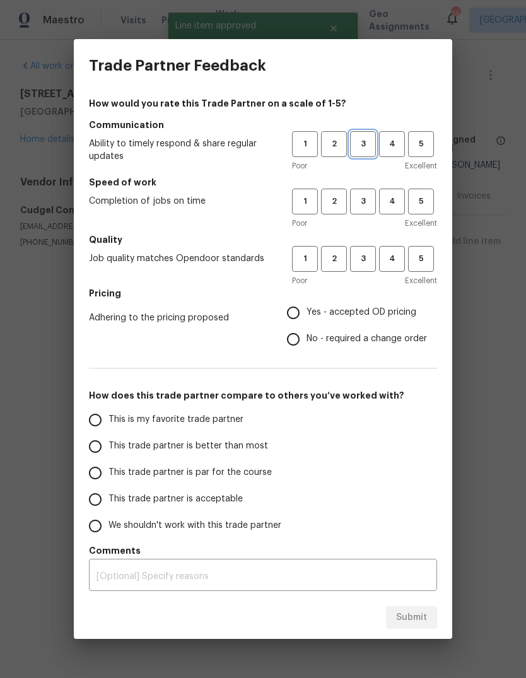
click at [368, 138] on span "3" at bounding box center [362, 144] width 23 height 14
click at [355, 206] on span "3" at bounding box center [362, 201] width 23 height 14
click at [365, 260] on span "3" at bounding box center [362, 259] width 23 height 14
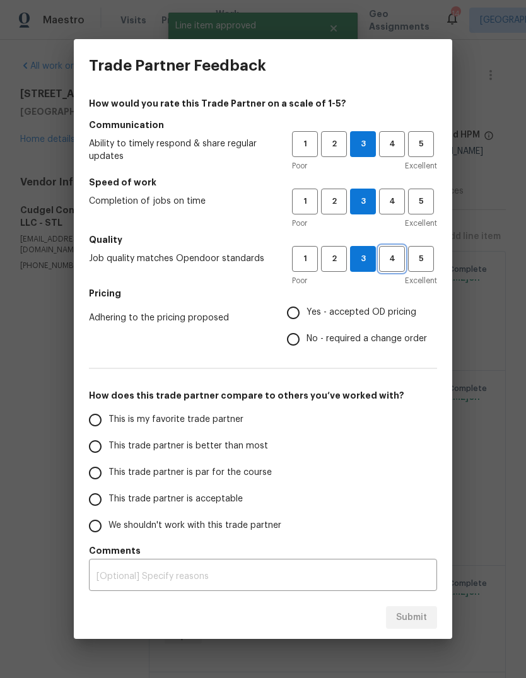
click at [396, 264] on span "4" at bounding box center [391, 259] width 23 height 14
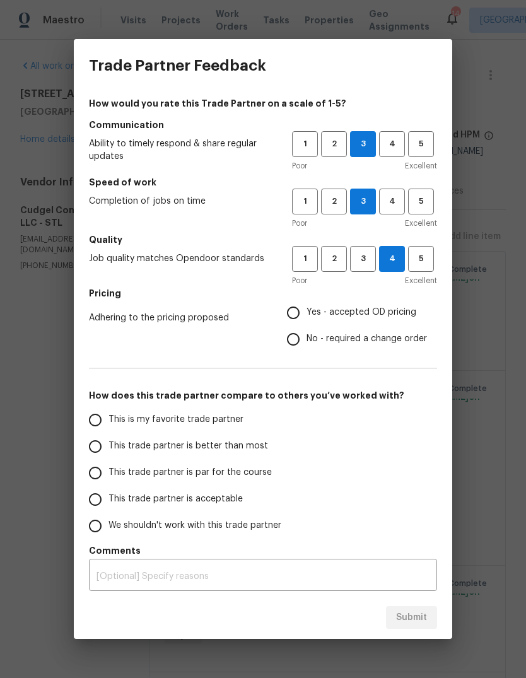
click at [379, 319] on span "Yes - accepted OD pricing" at bounding box center [361, 312] width 110 height 13
click at [306, 319] on input "Yes - accepted OD pricing" at bounding box center [293, 312] width 26 height 26
radio input "true"
click at [245, 449] on span "This trade partner is better than most" at bounding box center [187, 445] width 159 height 13
click at [108, 449] on input "This trade partner is better than most" at bounding box center [95, 446] width 26 height 26
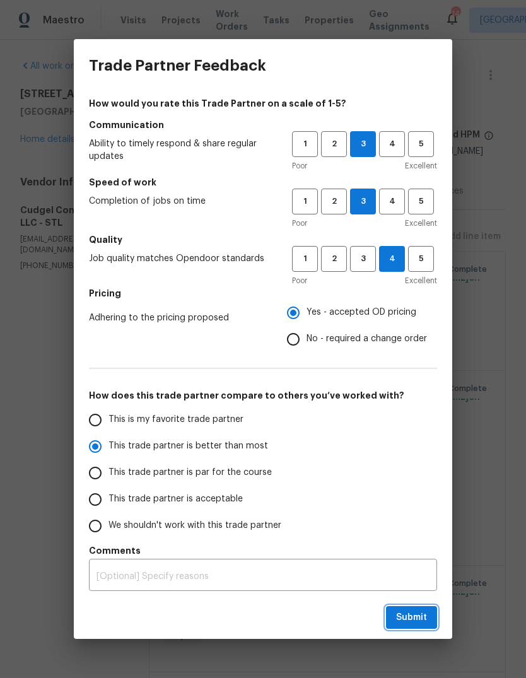
click at [418, 624] on span "Submit" at bounding box center [411, 618] width 31 height 16
radio input "true"
radio input "false"
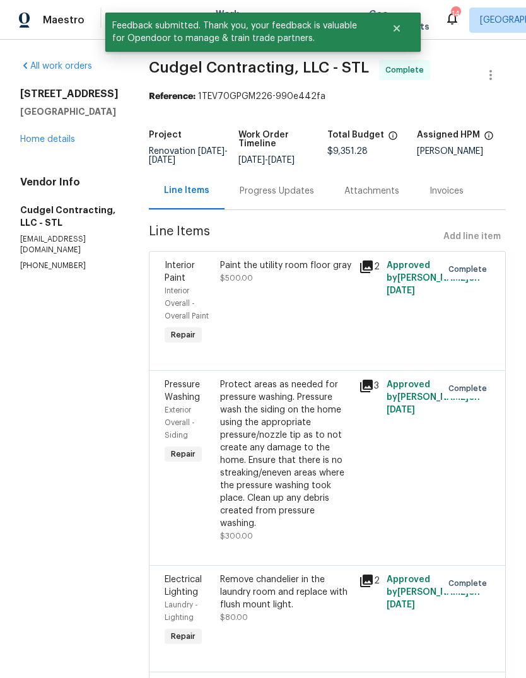
click at [73, 138] on link "Home details" at bounding box center [47, 139] width 55 height 9
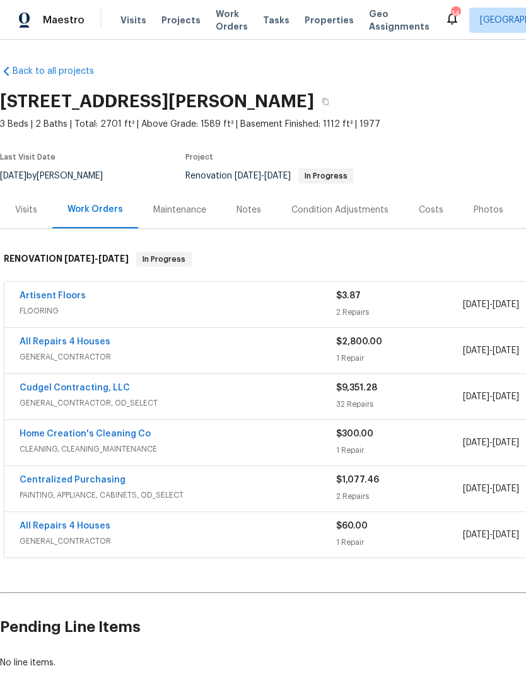
click at [257, 210] on div "Notes" at bounding box center [248, 210] width 25 height 13
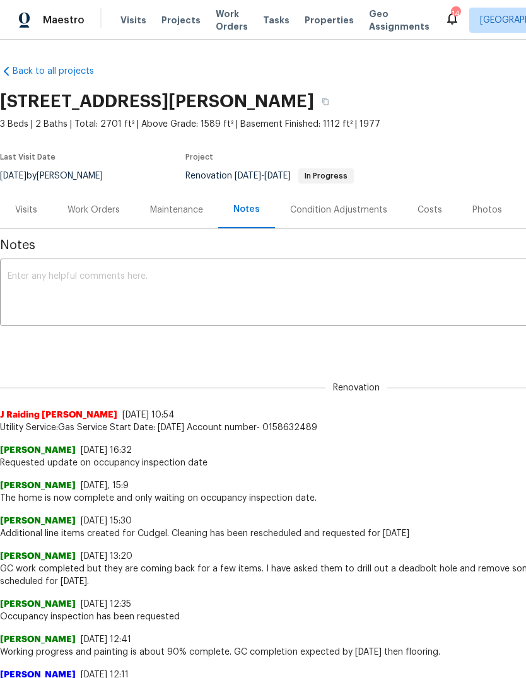
click at [207, 290] on textarea at bounding box center [356, 294] width 697 height 44
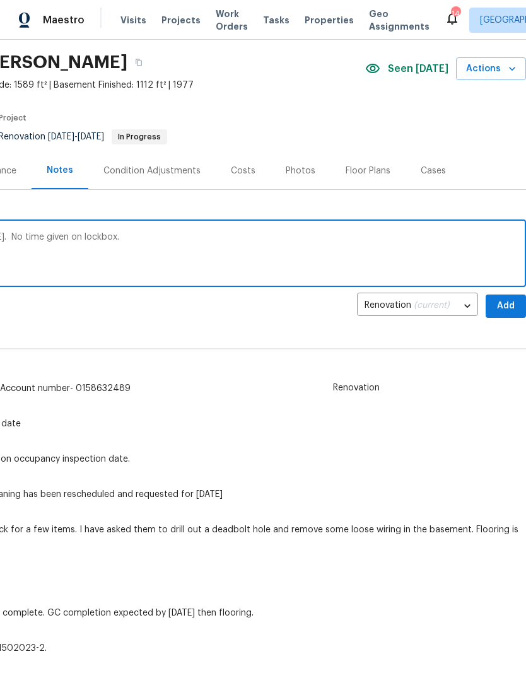
scroll to position [39, 187]
type textarea "Occupancy inspection scheduled for [DATE]. No time given on lockbox."
click at [507, 304] on span "Add" at bounding box center [505, 306] width 20 height 16
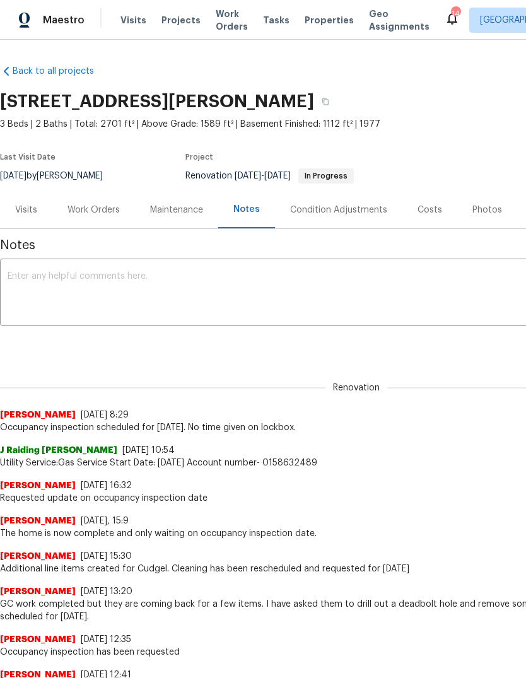
scroll to position [0, 0]
